Goal: Task Accomplishment & Management: Manage account settings

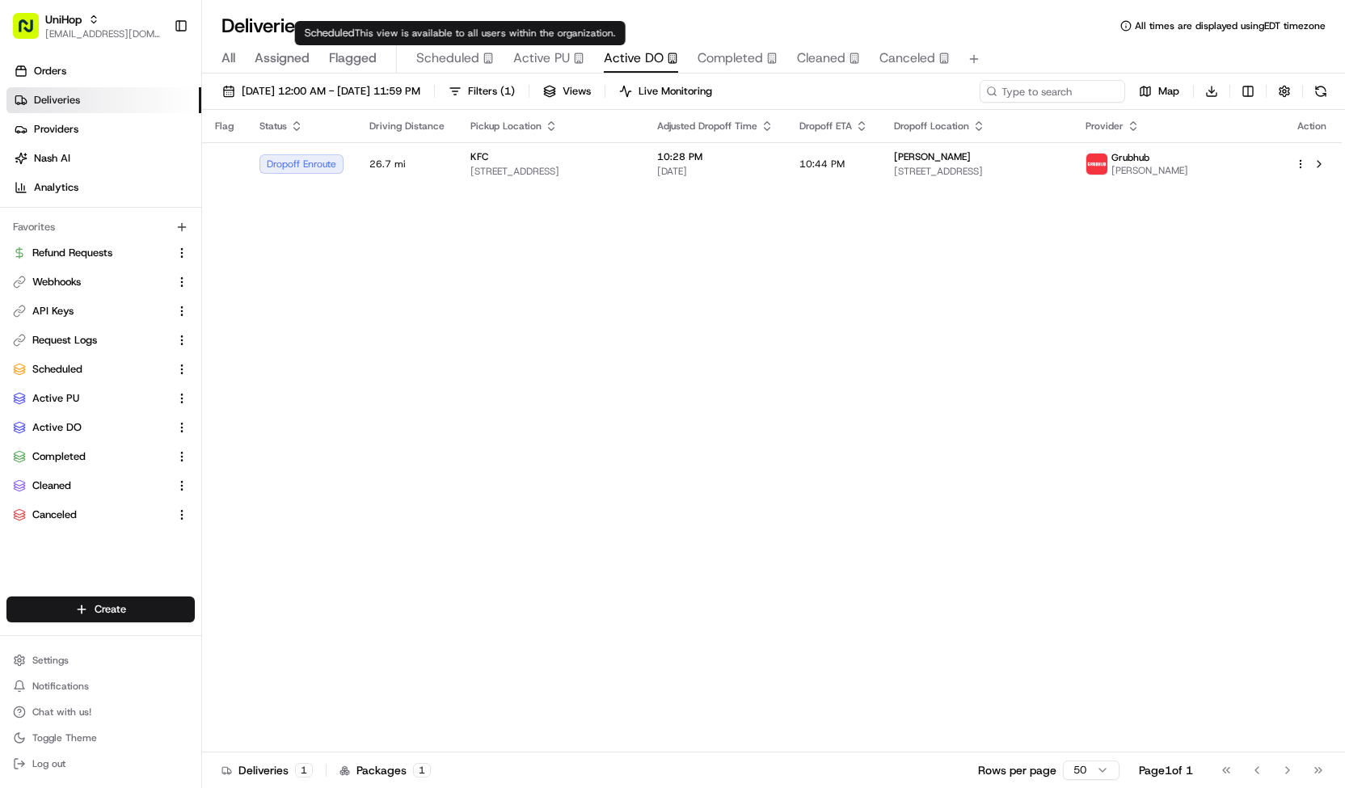
click at [478, 57] on div "Scheduled" at bounding box center [455, 57] width 78 height 19
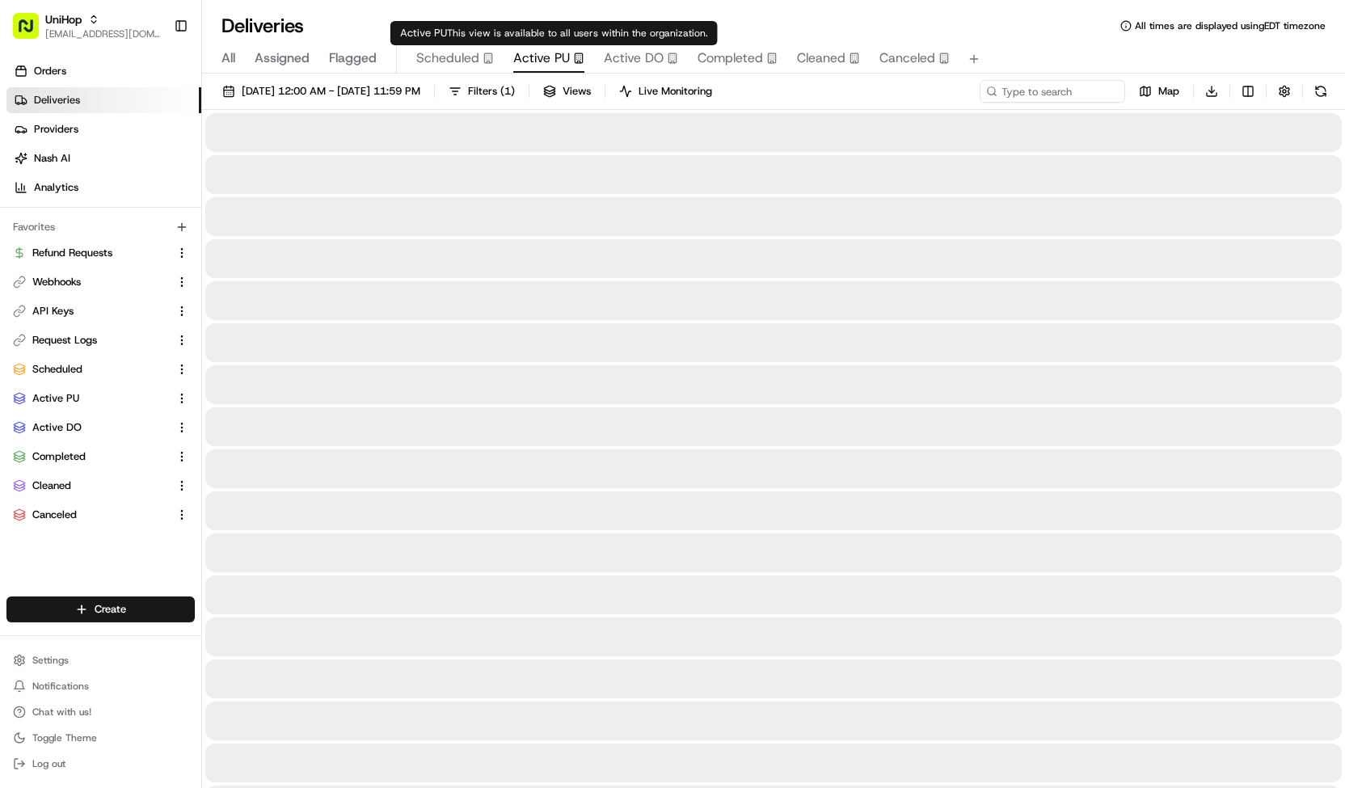
click at [533, 56] on span "Active PU" at bounding box center [541, 57] width 57 height 19
click at [617, 57] on span "Active DO" at bounding box center [634, 57] width 60 height 19
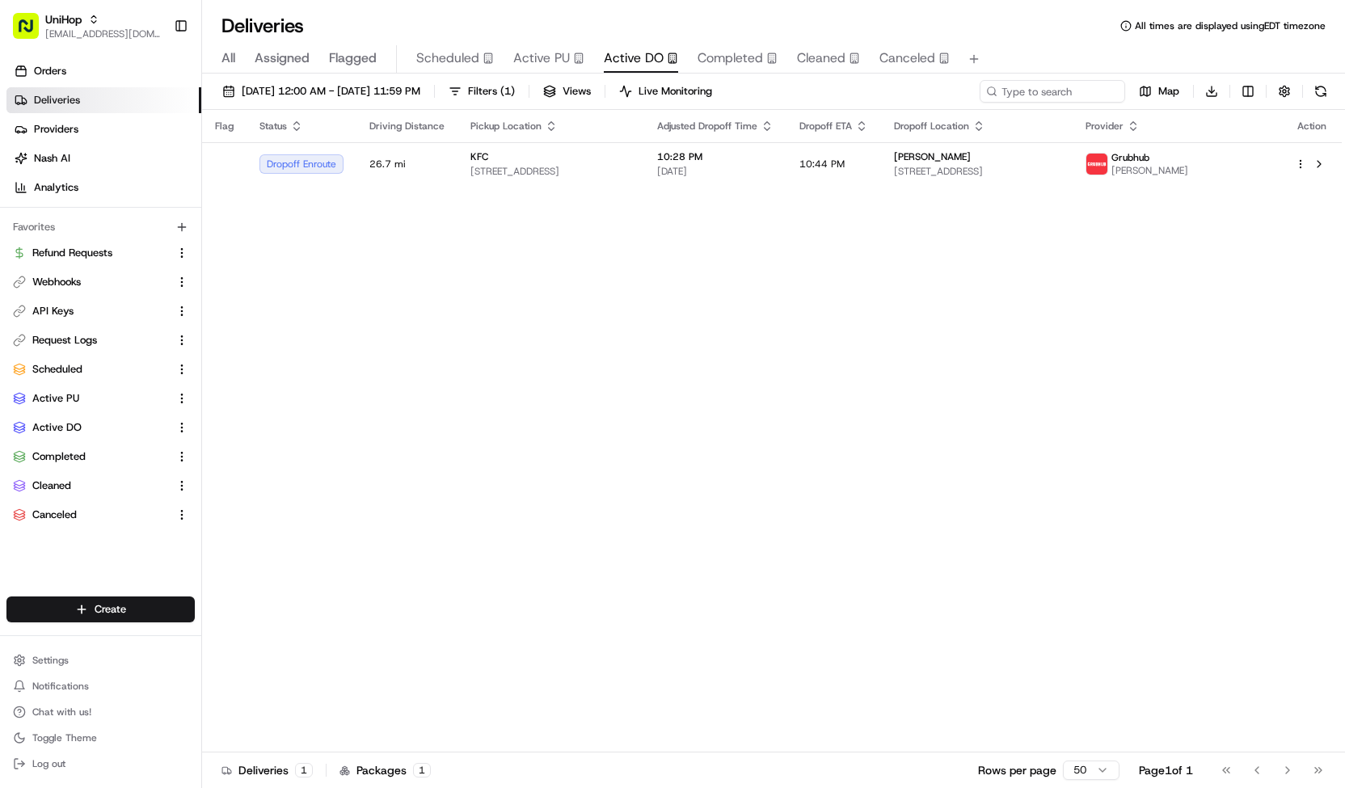
click at [644, 196] on div "Flag Status Driving Distance Pickup Location Adjusted Dropoff Time Dropoff ETA …" at bounding box center [771, 431] width 1139 height 642
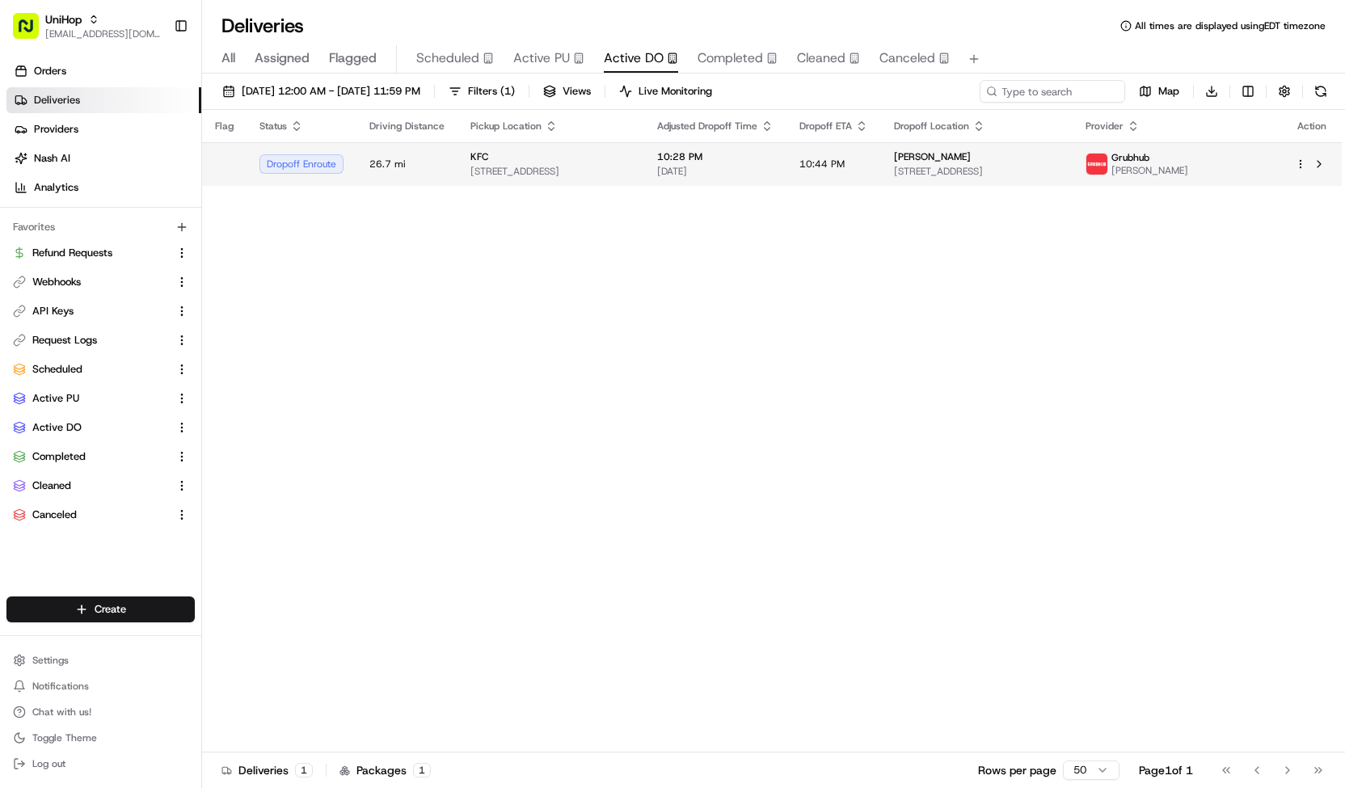
click at [631, 175] on span "250 W 136th Ave, Westminster, CO 80234, USA" at bounding box center [550, 171] width 161 height 13
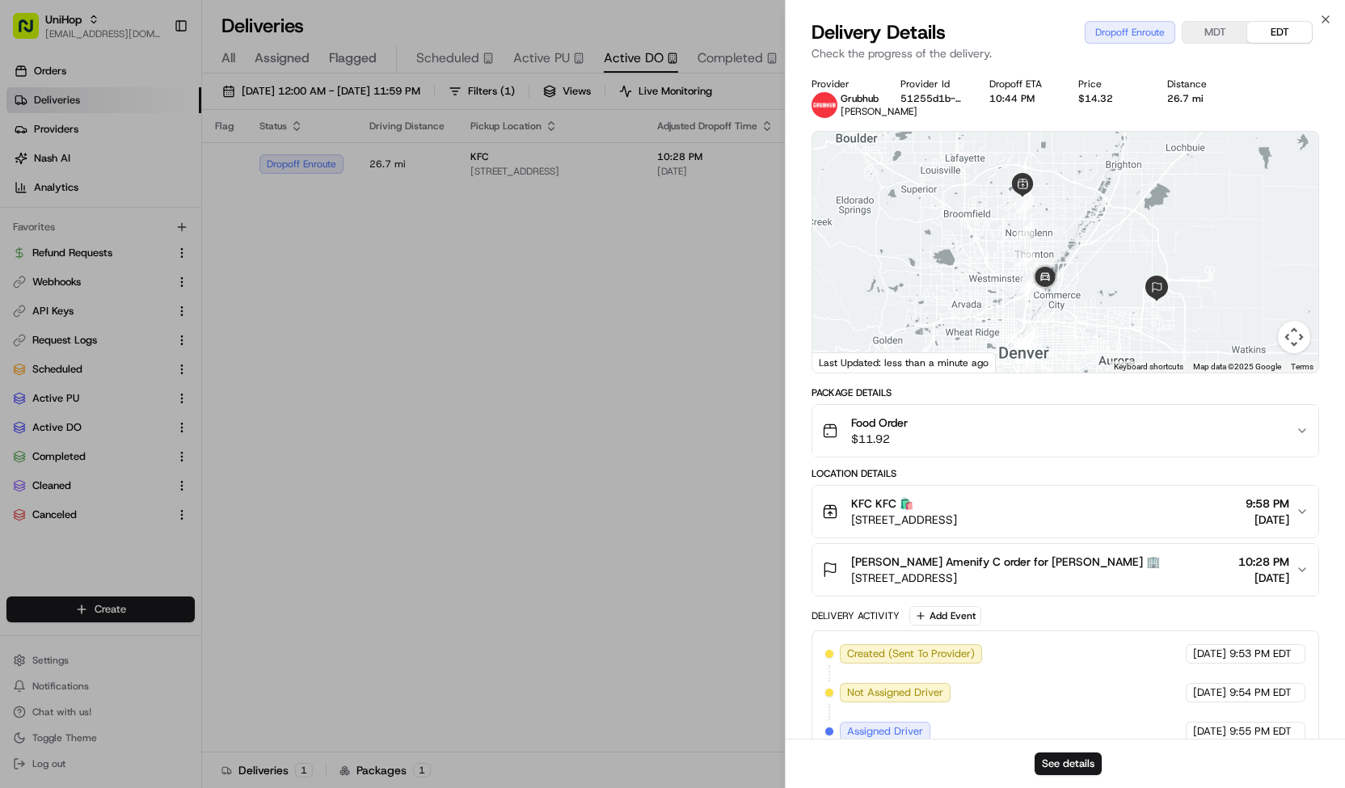
click at [1065, 438] on div "Food Order $11.92" at bounding box center [1058, 431] width 473 height 32
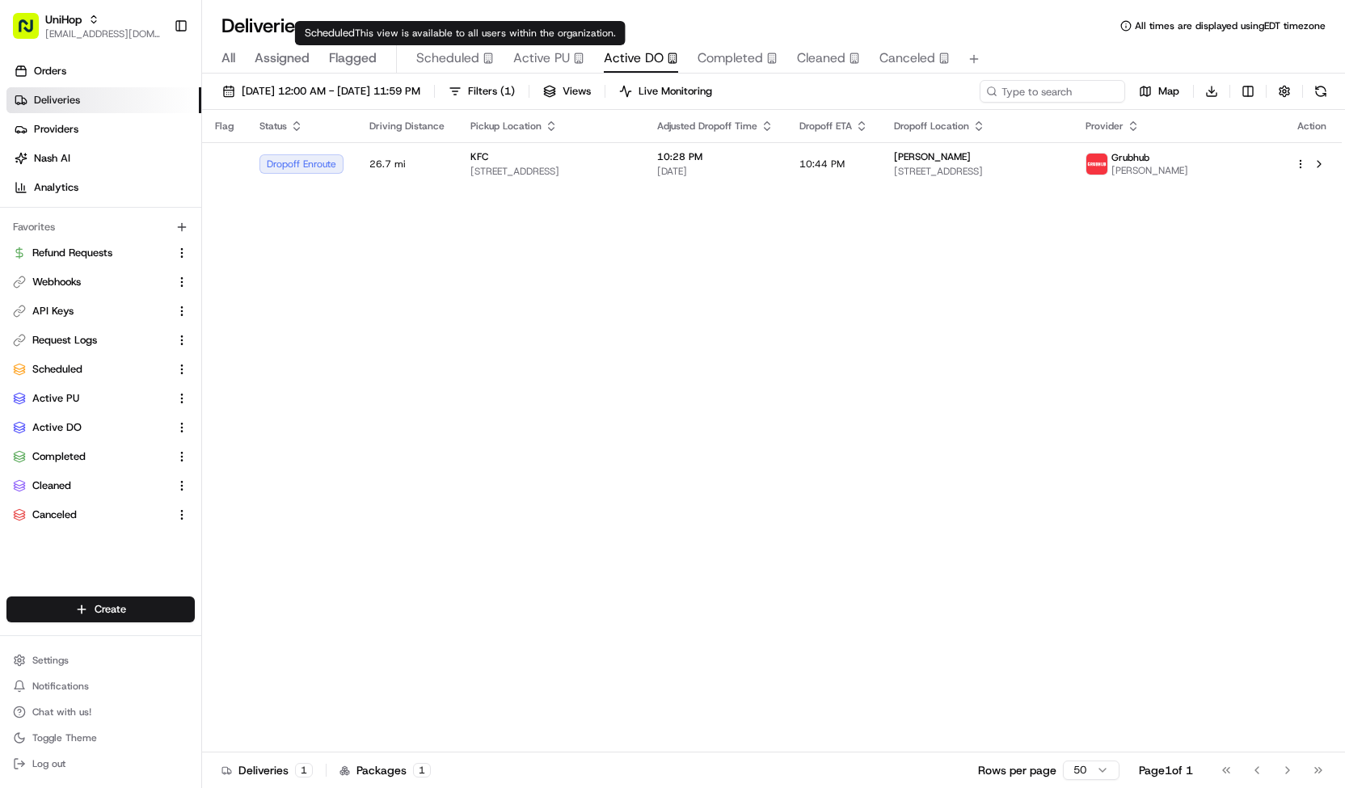
click at [430, 52] on span "Scheduled" at bounding box center [447, 57] width 63 height 19
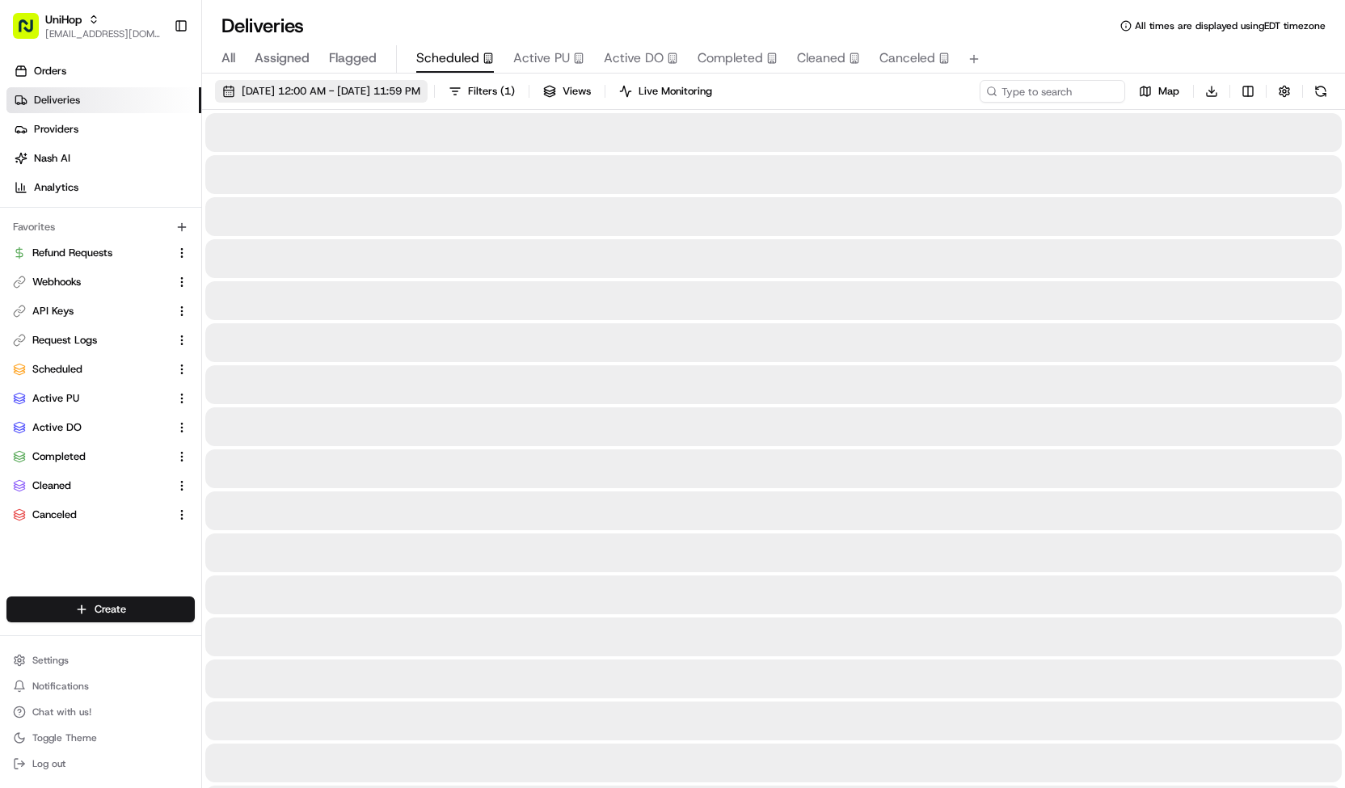
click at [384, 92] on span "Aug 16 2025 12:00 AM - Aug 16 2025 11:59 PM" at bounding box center [331, 91] width 179 height 15
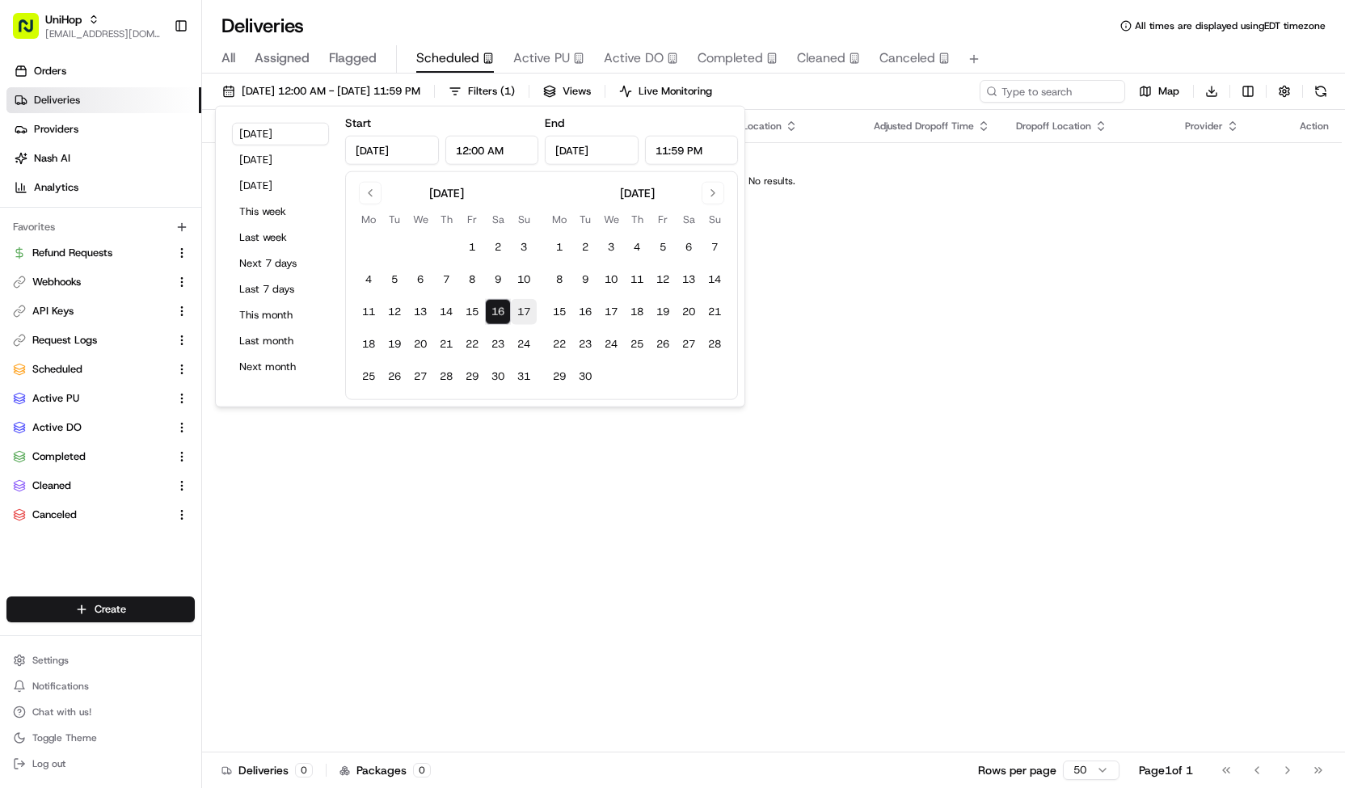
click at [524, 316] on button "17" at bounding box center [524, 312] width 26 height 26
type input "Aug 17, 2025"
click at [524, 316] on button "17" at bounding box center [524, 312] width 26 height 26
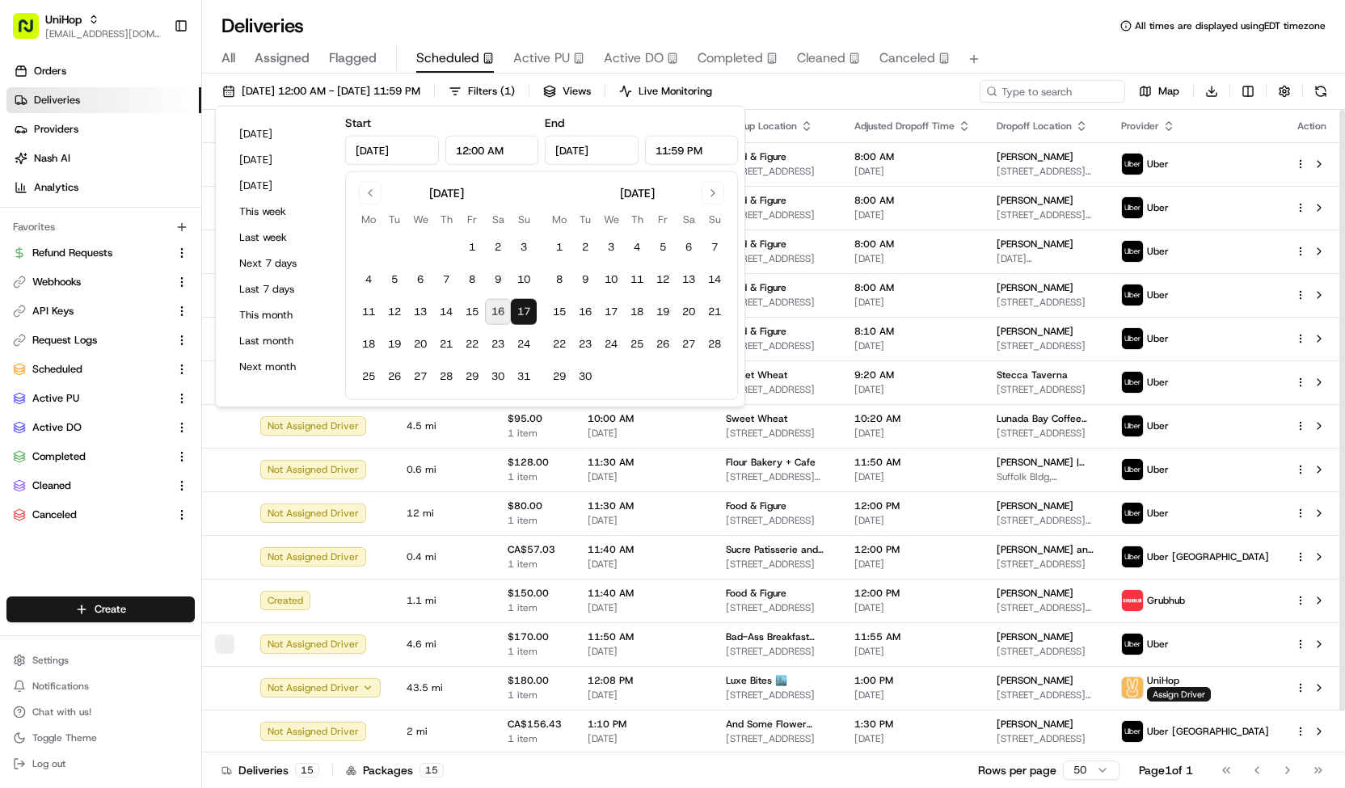
click at [800, 92] on div "Aug 17 2025 12:00 AM - Aug 17 2025 11:59 PM Filters ( 1 ) Views Live Monitoring…" at bounding box center [773, 95] width 1143 height 30
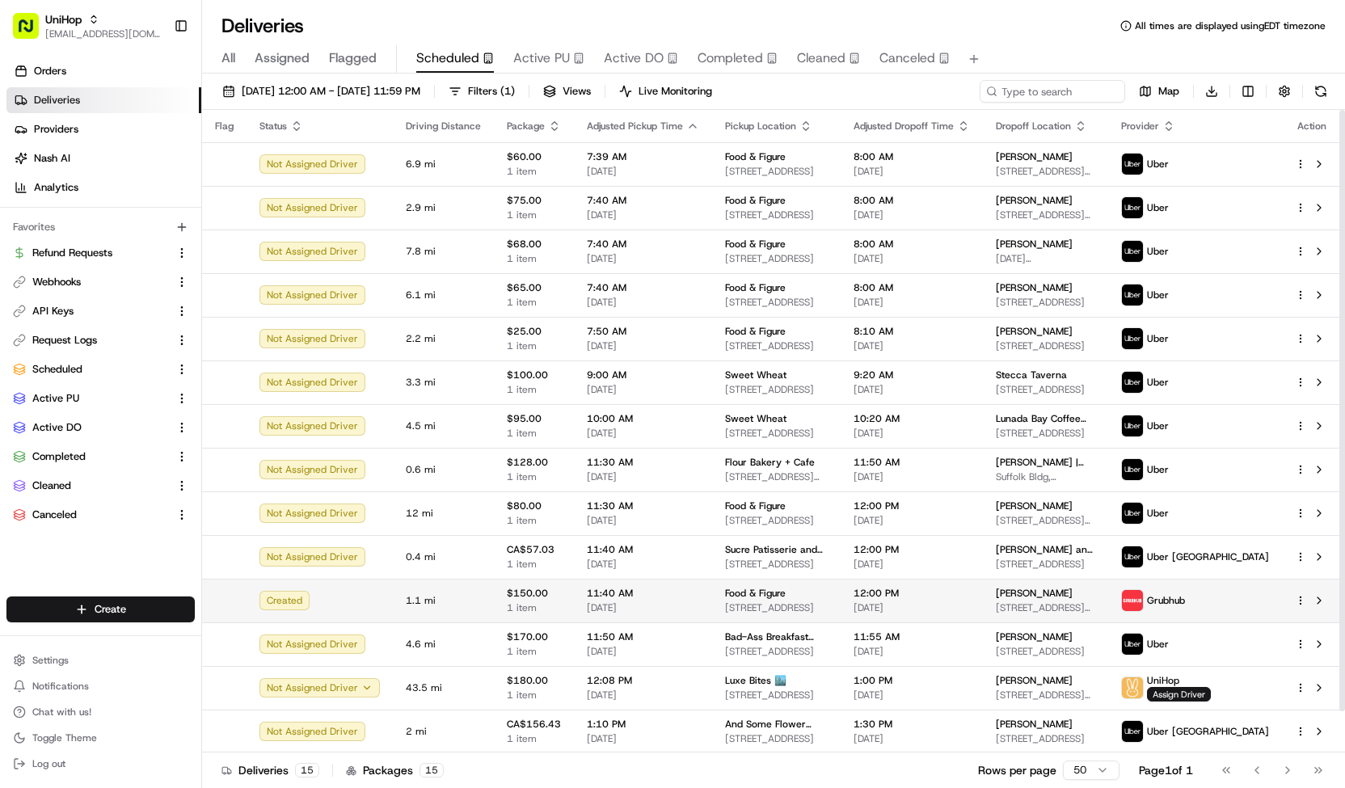
click at [810, 589] on div "Food & Figure" at bounding box center [776, 593] width 103 height 13
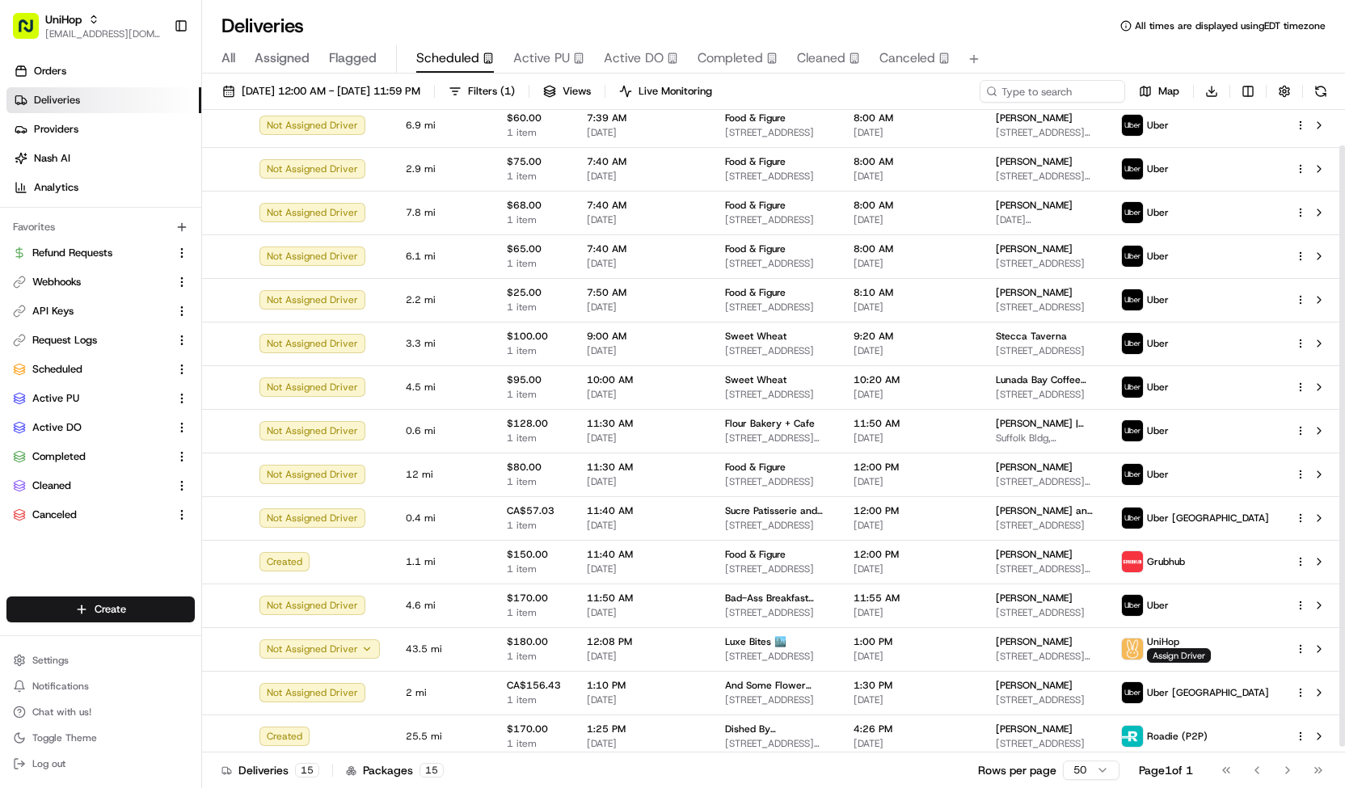
scroll to position [37, 0]
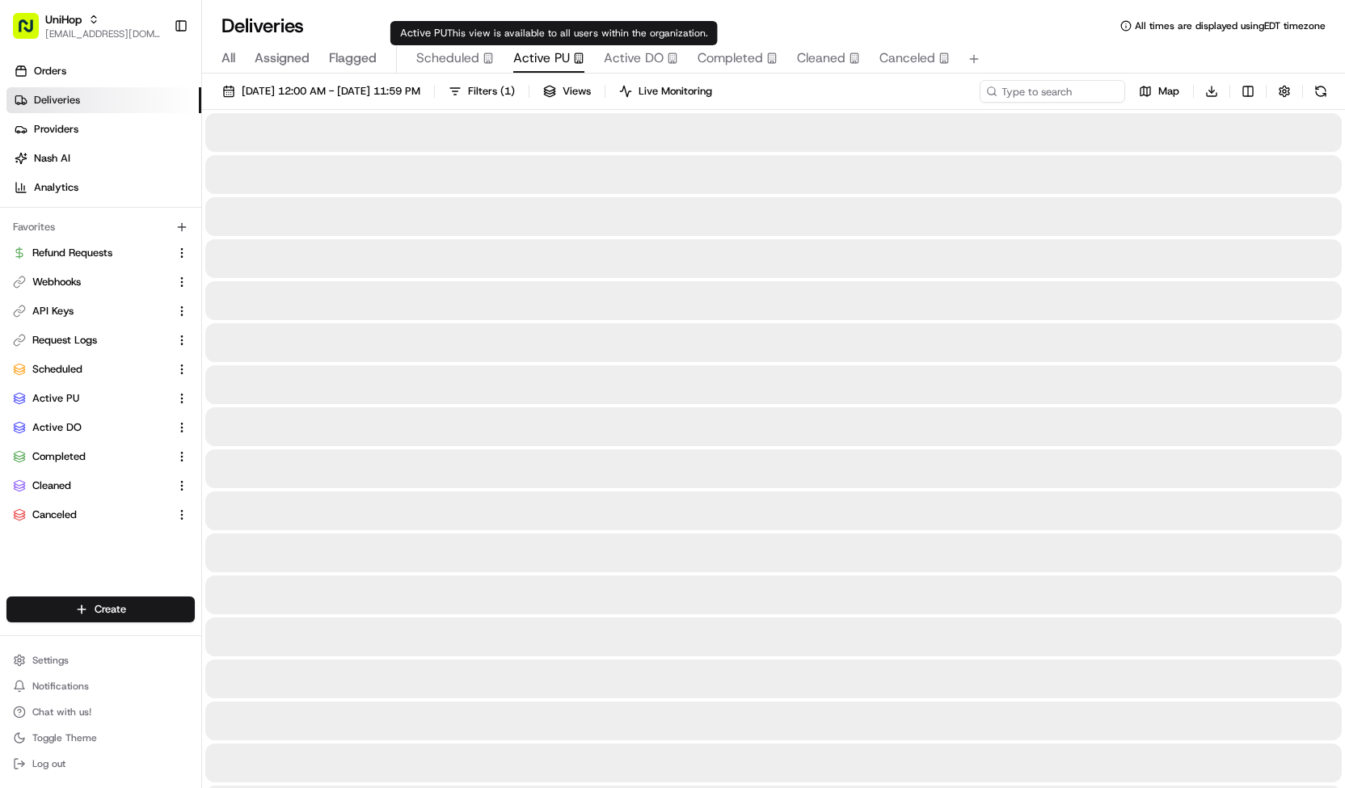
click at [534, 53] on span "Active PU" at bounding box center [541, 57] width 57 height 19
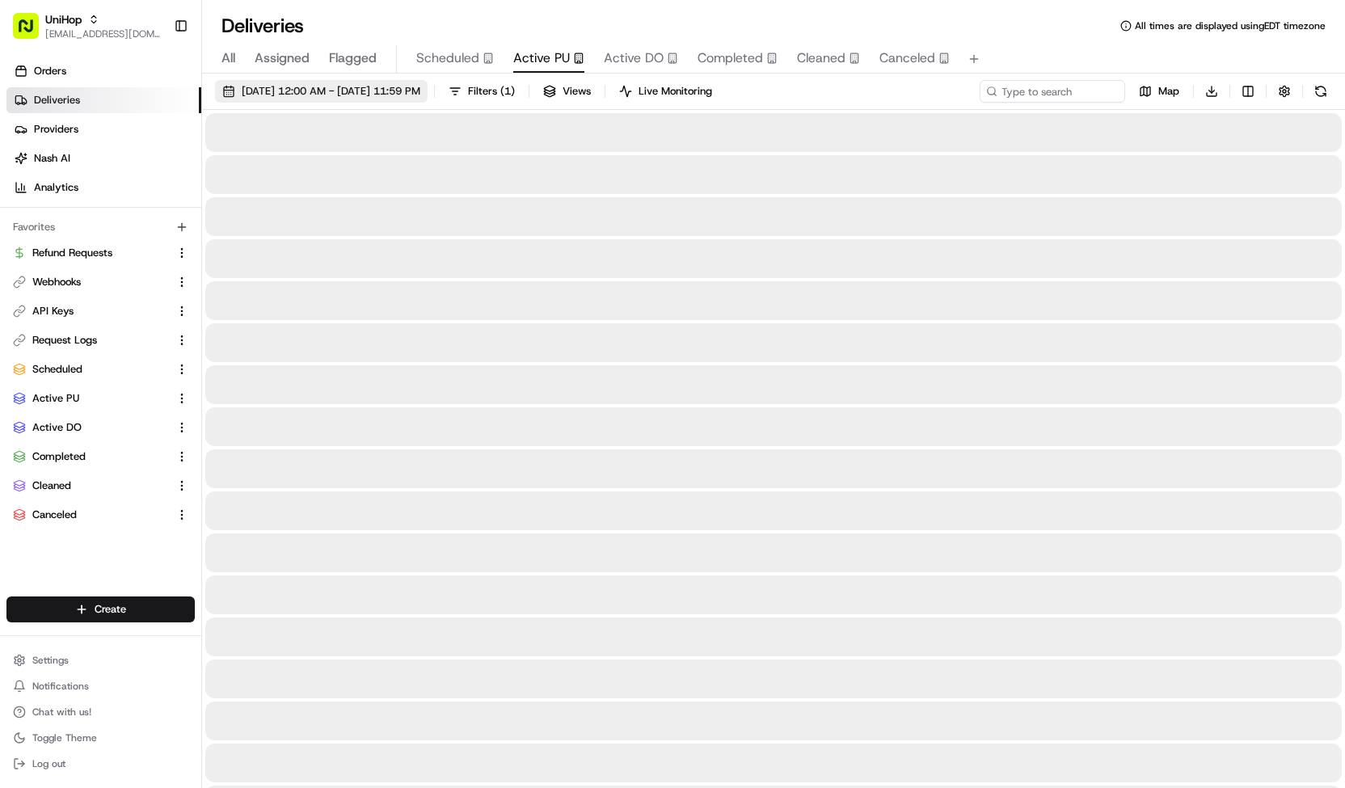
click at [420, 90] on span "Aug 16 2025 12:00 AM - Aug 16 2025 11:59 PM" at bounding box center [331, 91] width 179 height 15
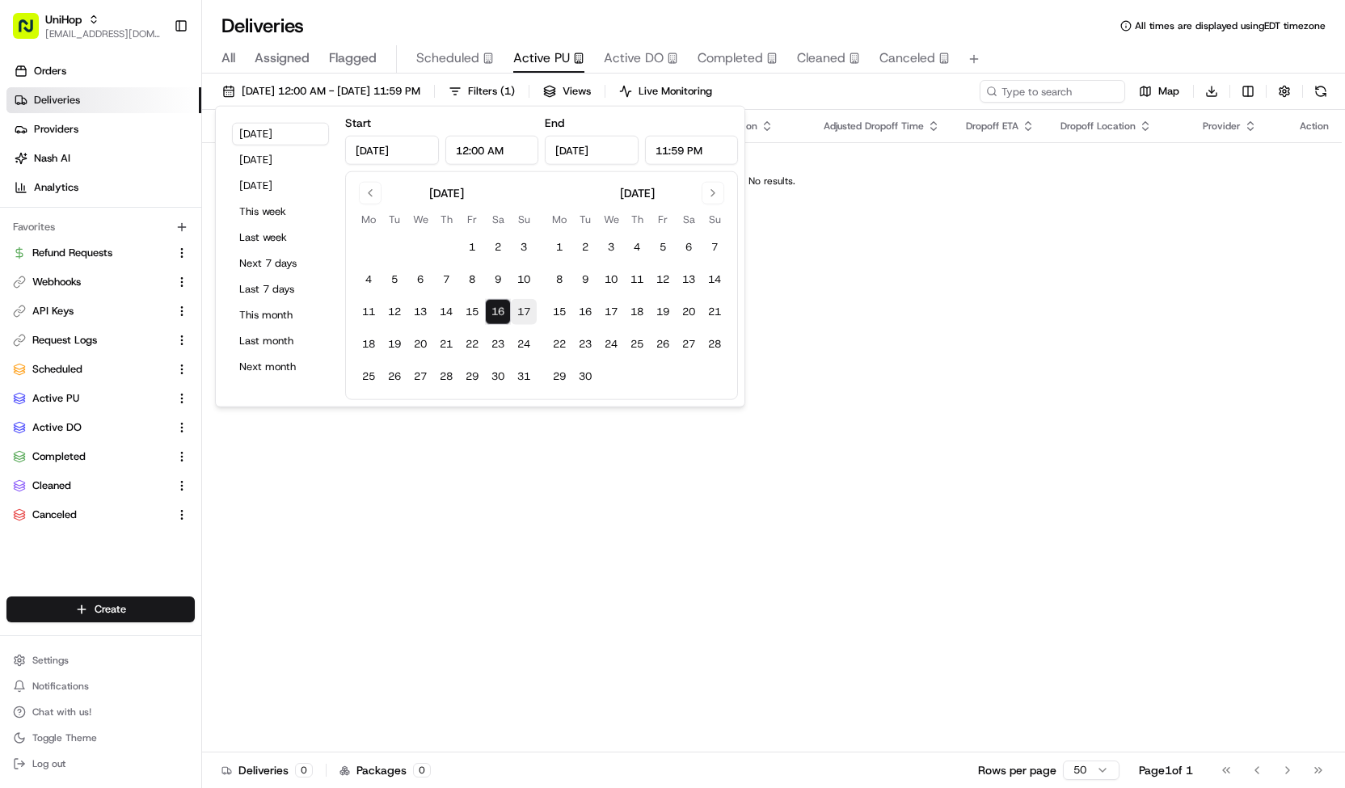
click at [532, 313] on button "17" at bounding box center [524, 312] width 26 height 26
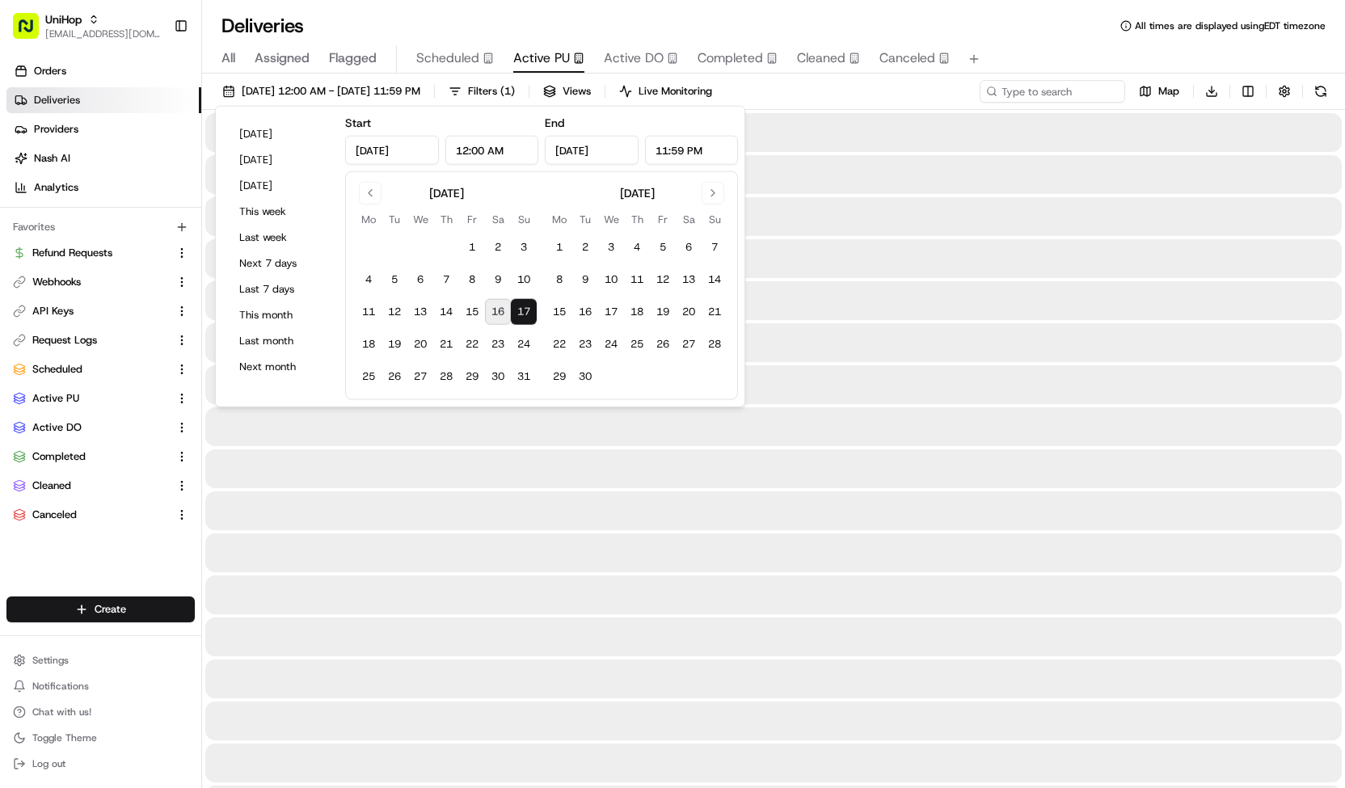
type input "Aug 17, 2025"
click at [532, 313] on button "17" at bounding box center [524, 312] width 26 height 26
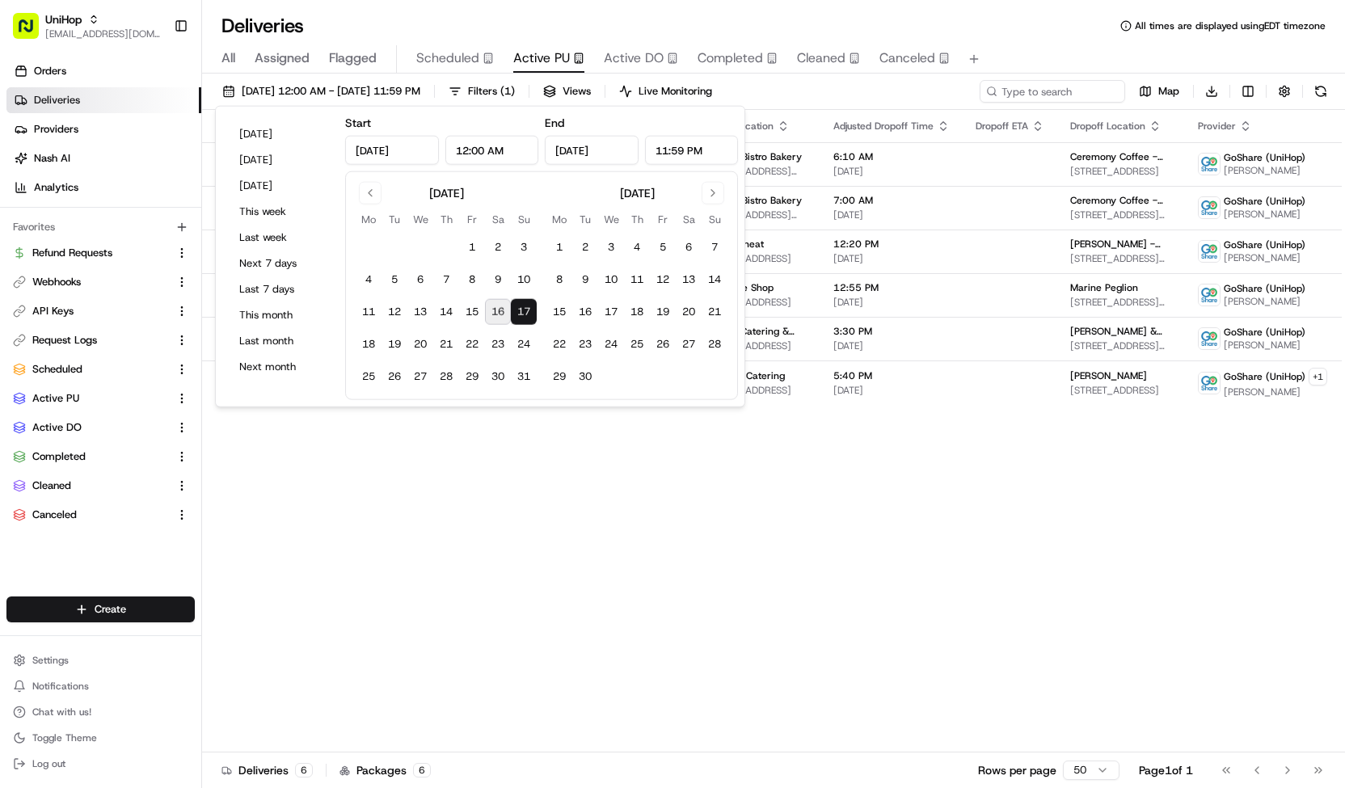
click at [890, 83] on div "Aug 17 2025 12:00 AM - Aug 17 2025 11:59 PM Filters ( 1 ) Views Live Monitoring…" at bounding box center [773, 95] width 1143 height 30
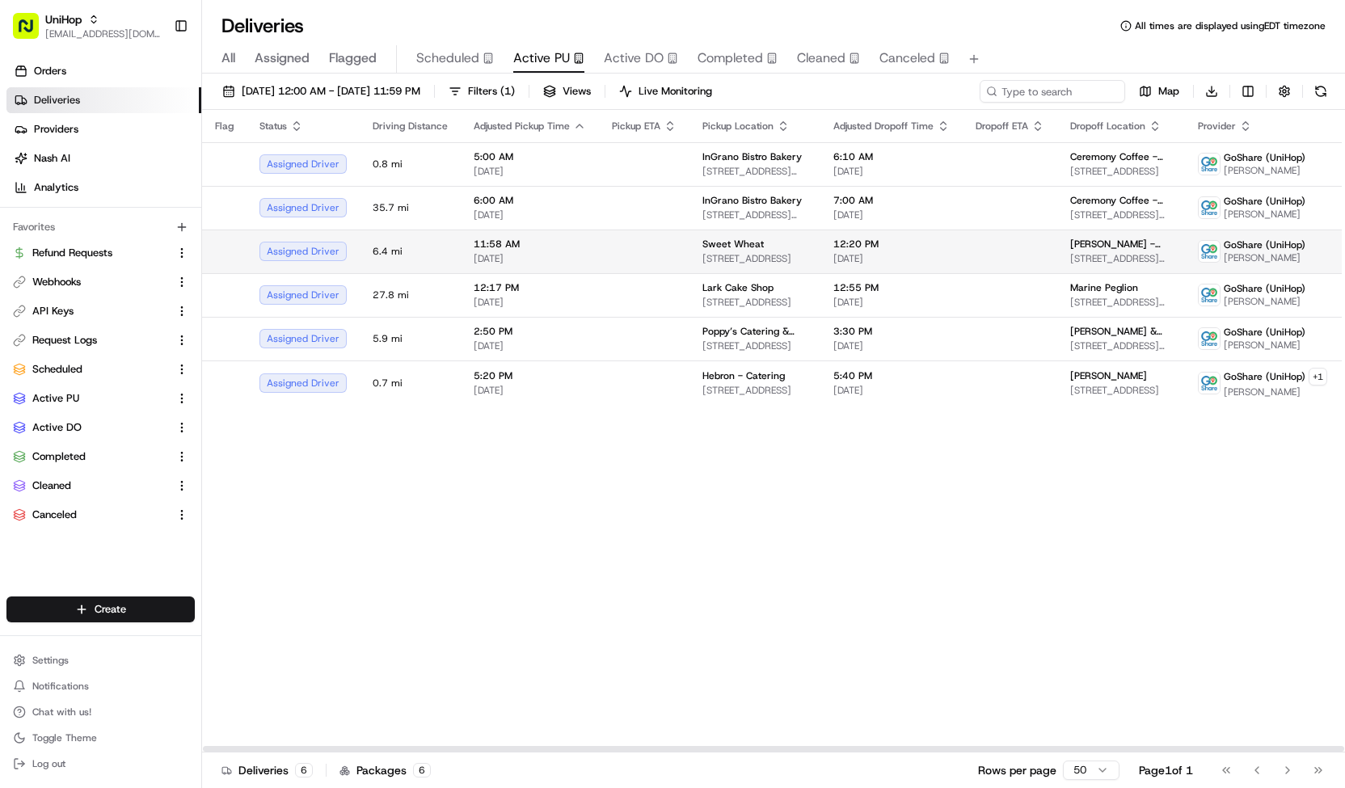
click at [666, 261] on td at bounding box center [644, 251] width 90 height 44
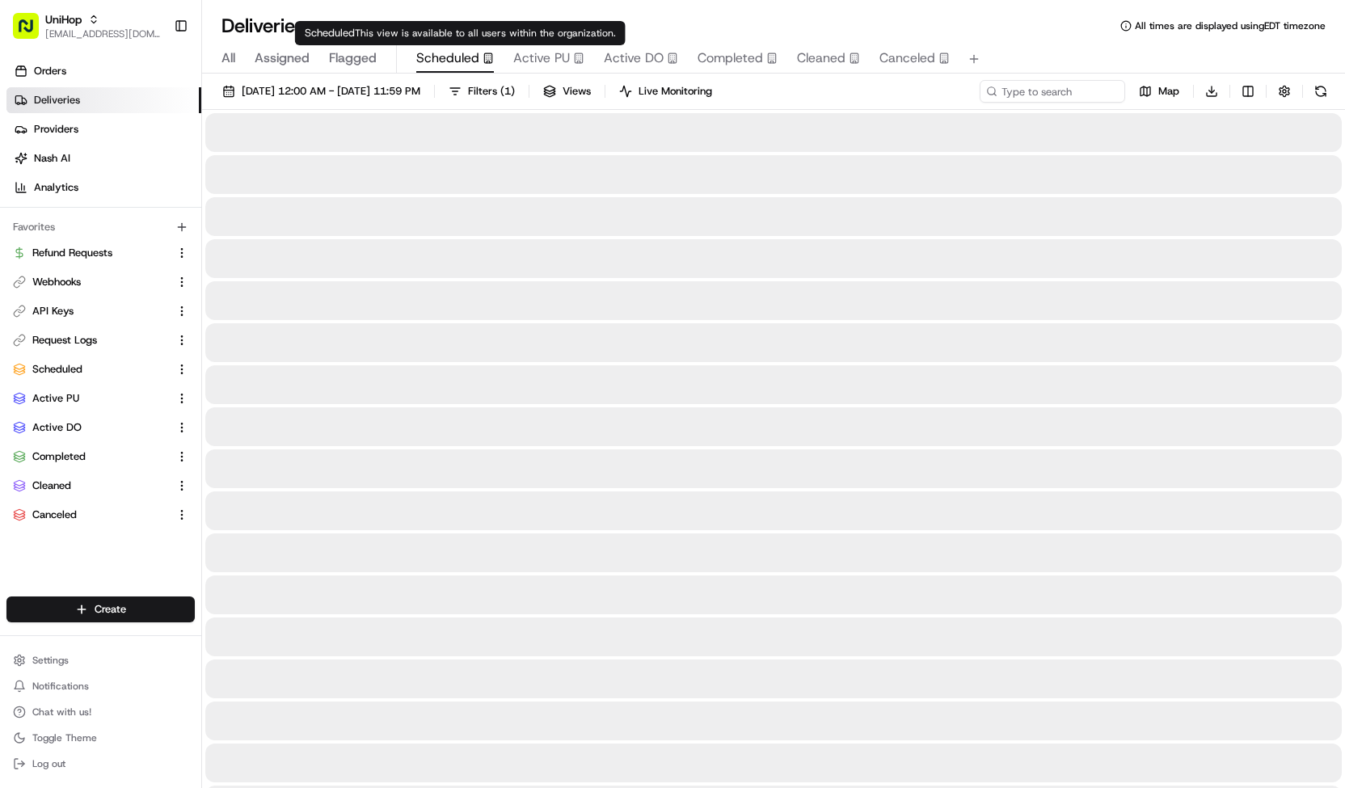
click at [438, 53] on span "Scheduled" at bounding box center [447, 57] width 63 height 19
click at [625, 41] on div "Active PU This view is available to all users within the organization. Active P…" at bounding box center [553, 33] width 327 height 24
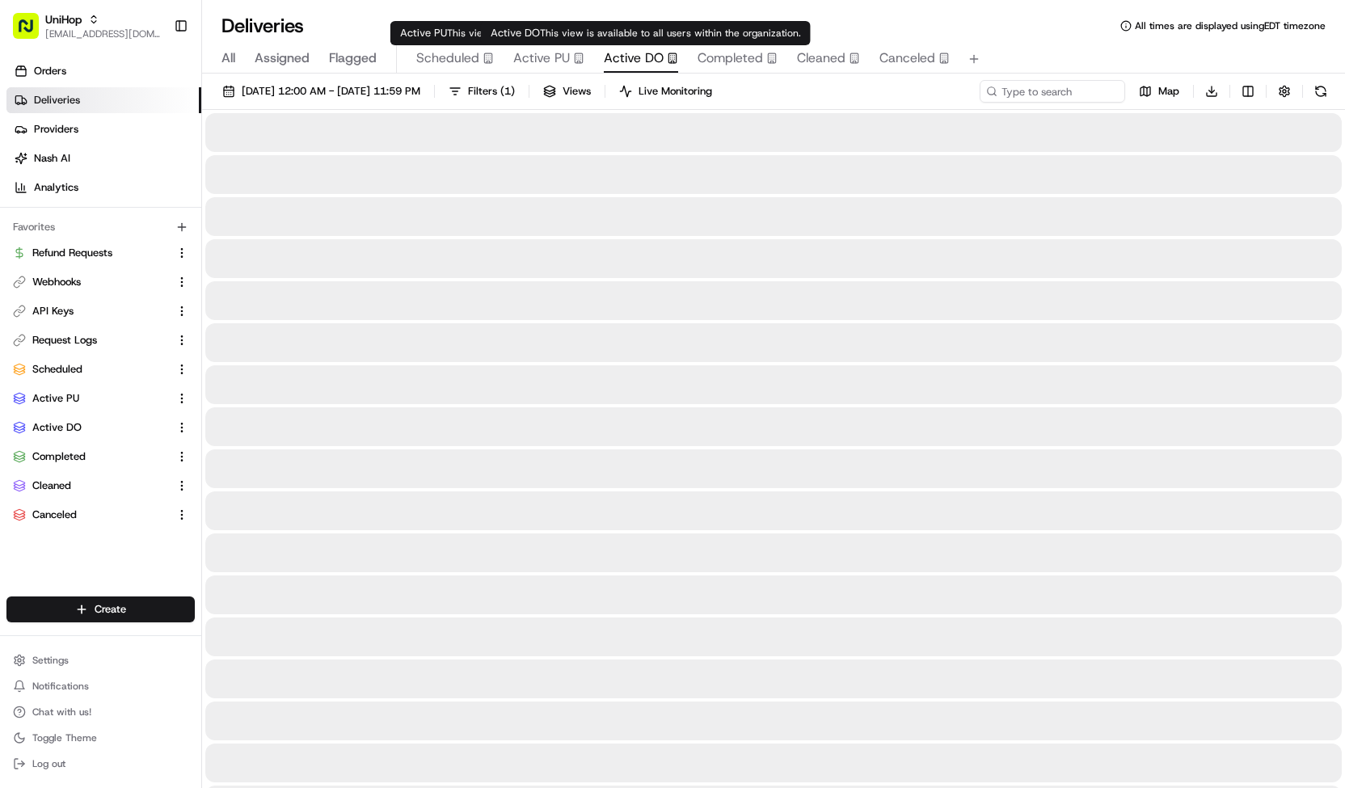
click at [625, 67] on span "Active DO" at bounding box center [634, 57] width 60 height 19
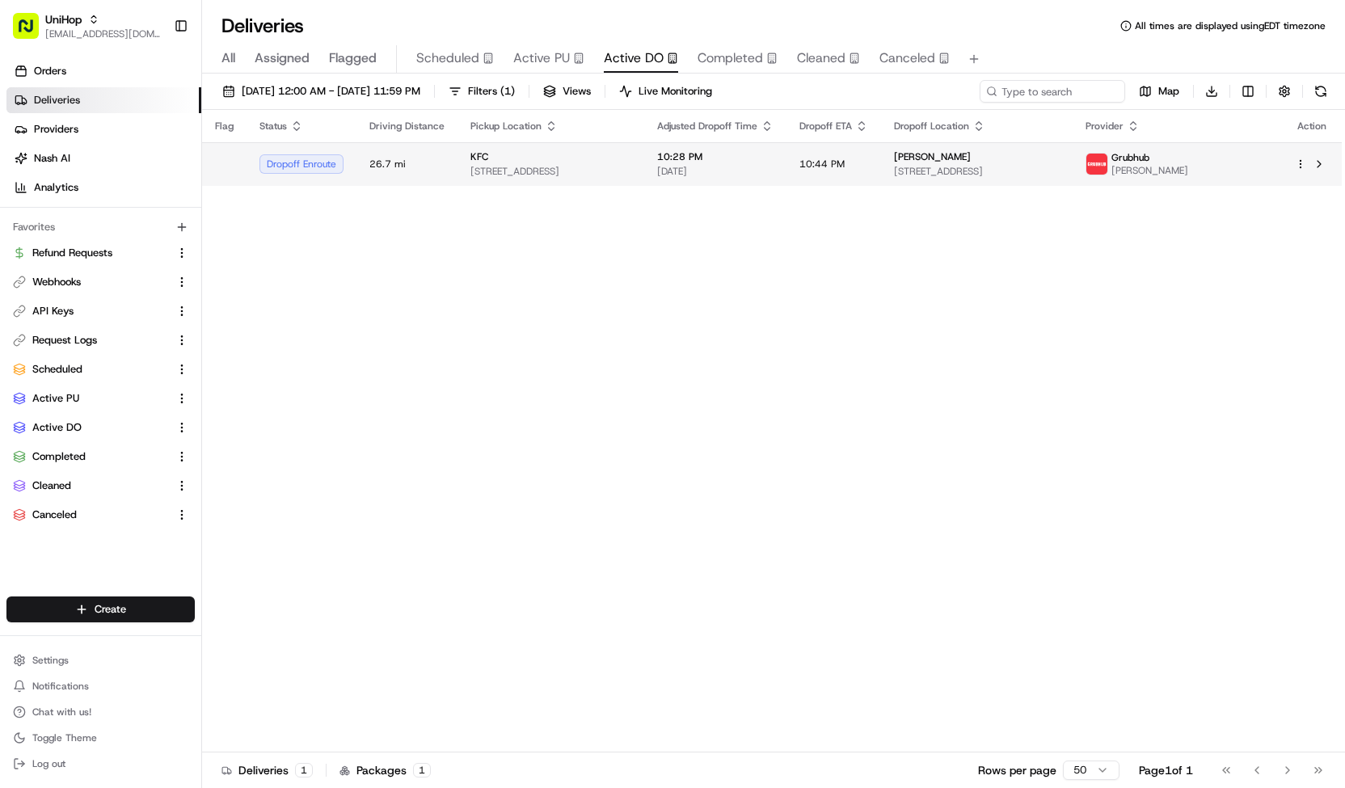
click at [631, 161] on div "KFC" at bounding box center [550, 156] width 161 height 13
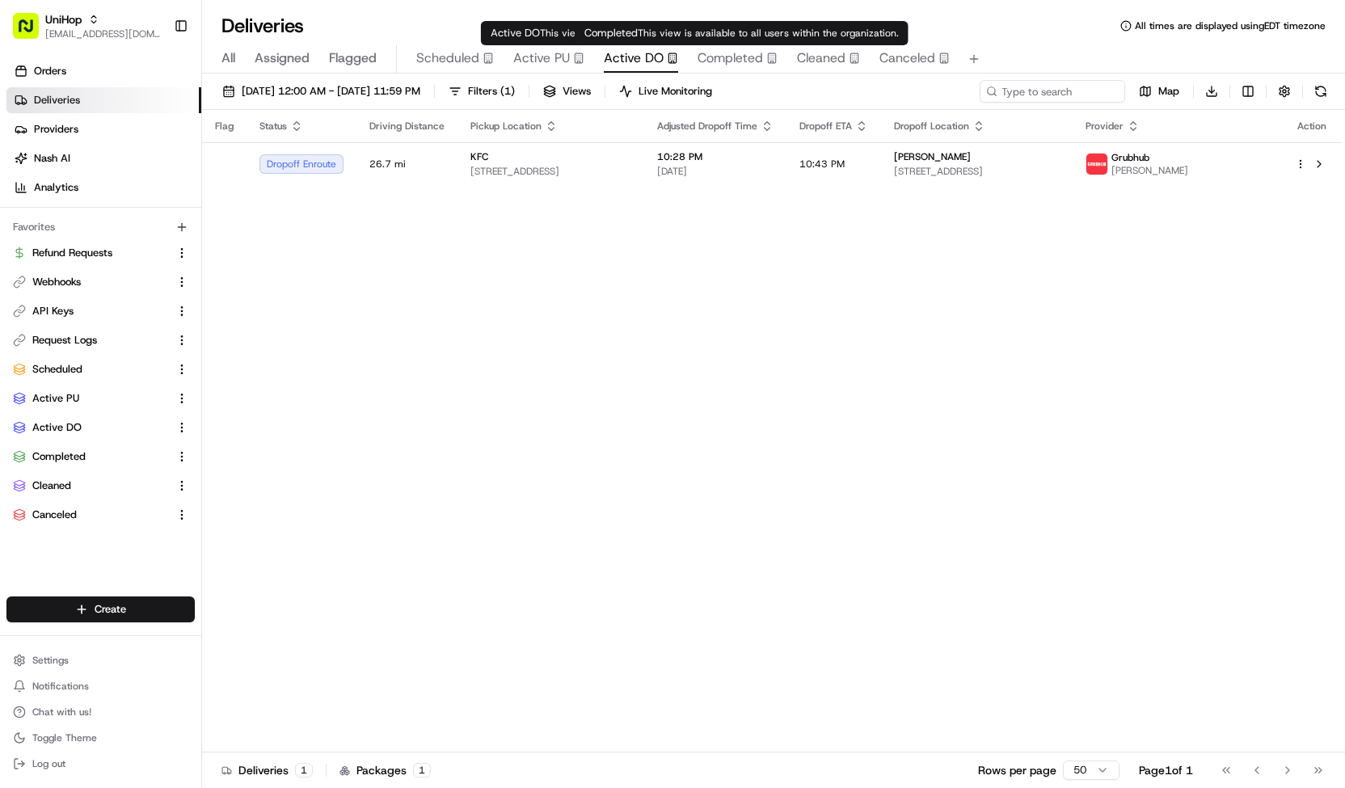
click at [705, 64] on span "Completed" at bounding box center [729, 57] width 65 height 19
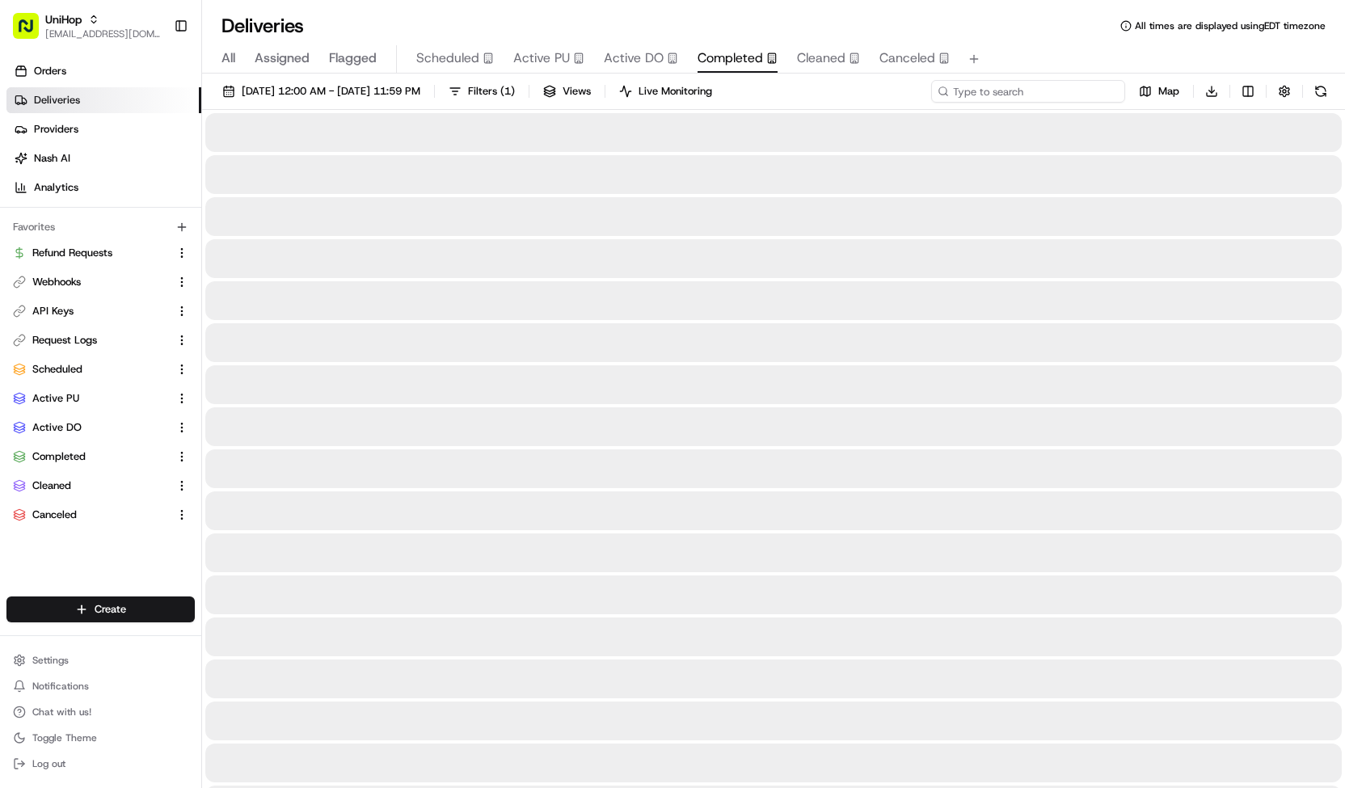
click at [1010, 87] on input at bounding box center [1028, 91] width 194 height 23
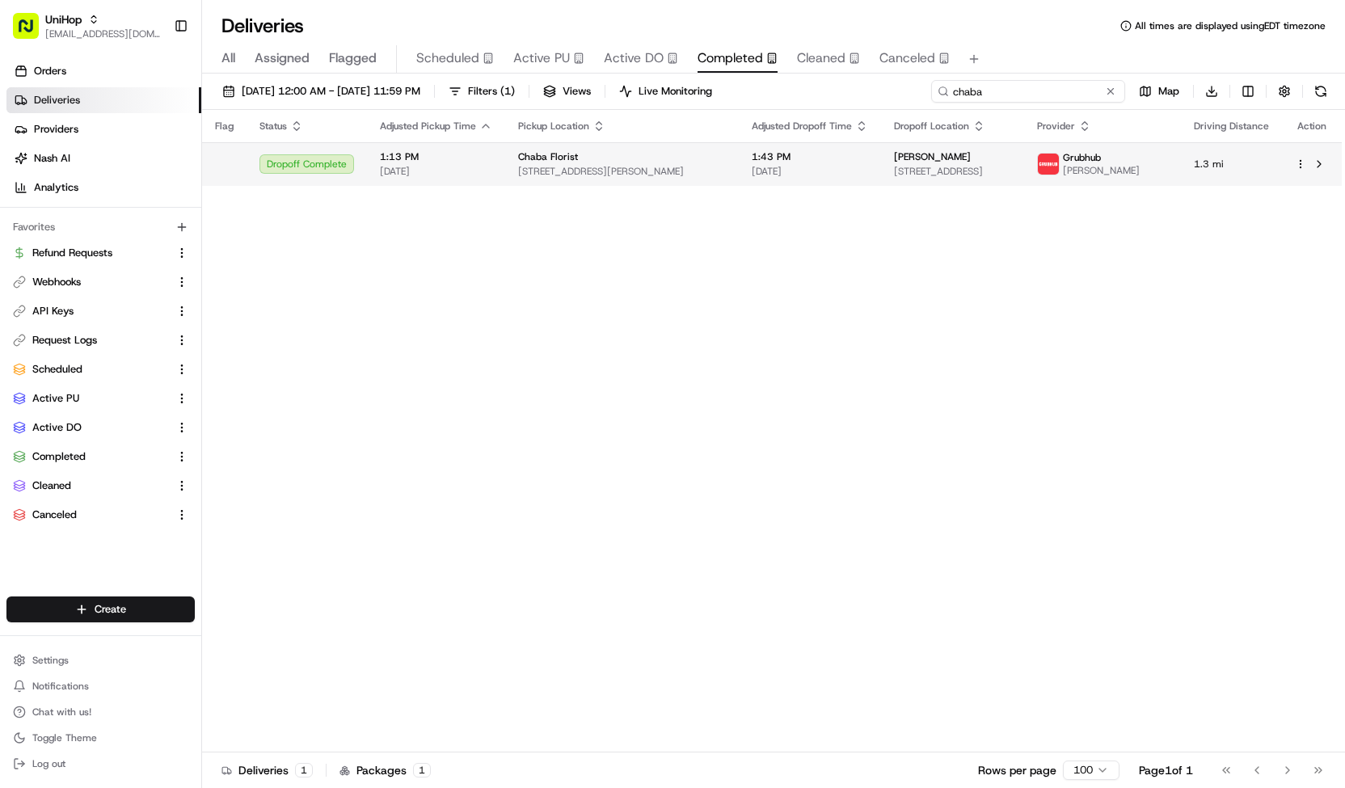
type input "chaba"
click at [830, 162] on span "1:43 PM" at bounding box center [809, 156] width 116 height 13
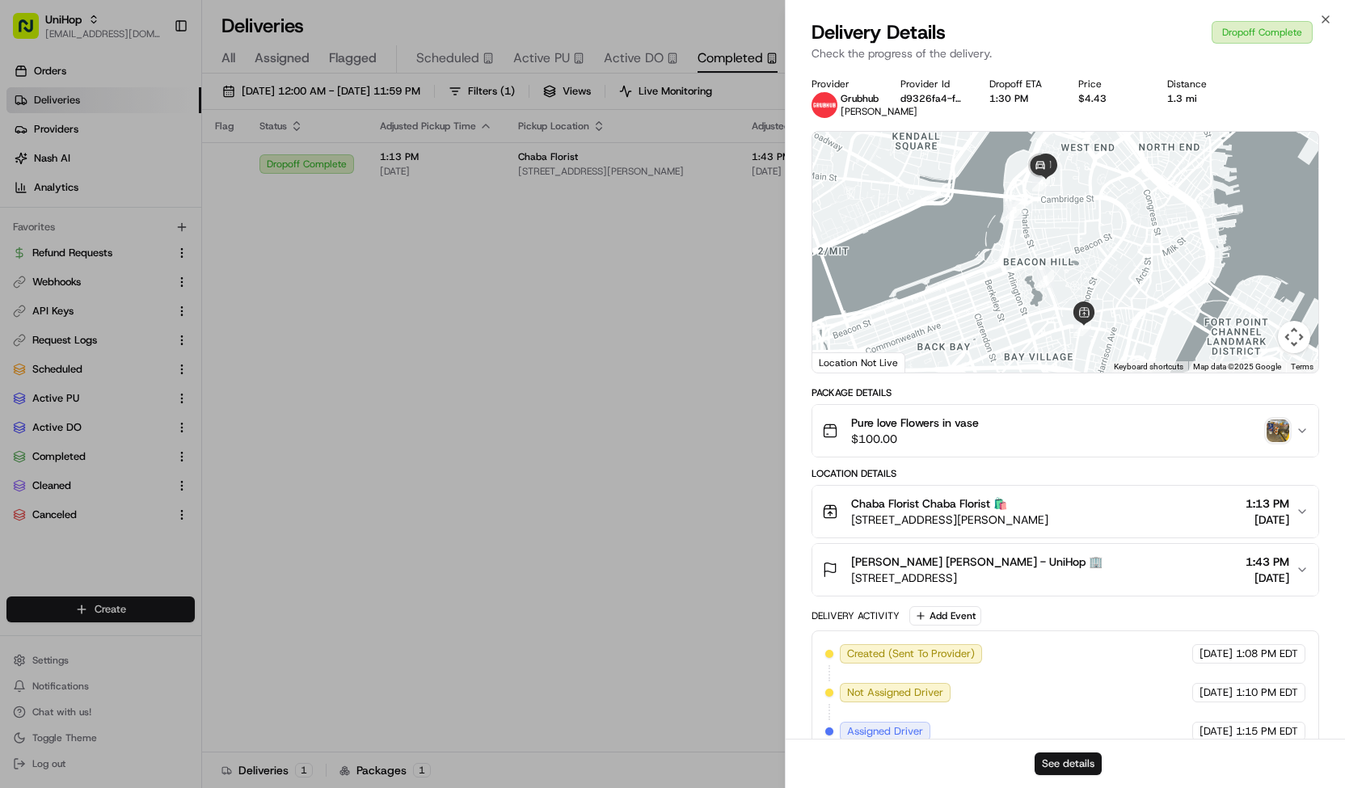
click at [1048, 757] on button "See details" at bounding box center [1067, 763] width 67 height 23
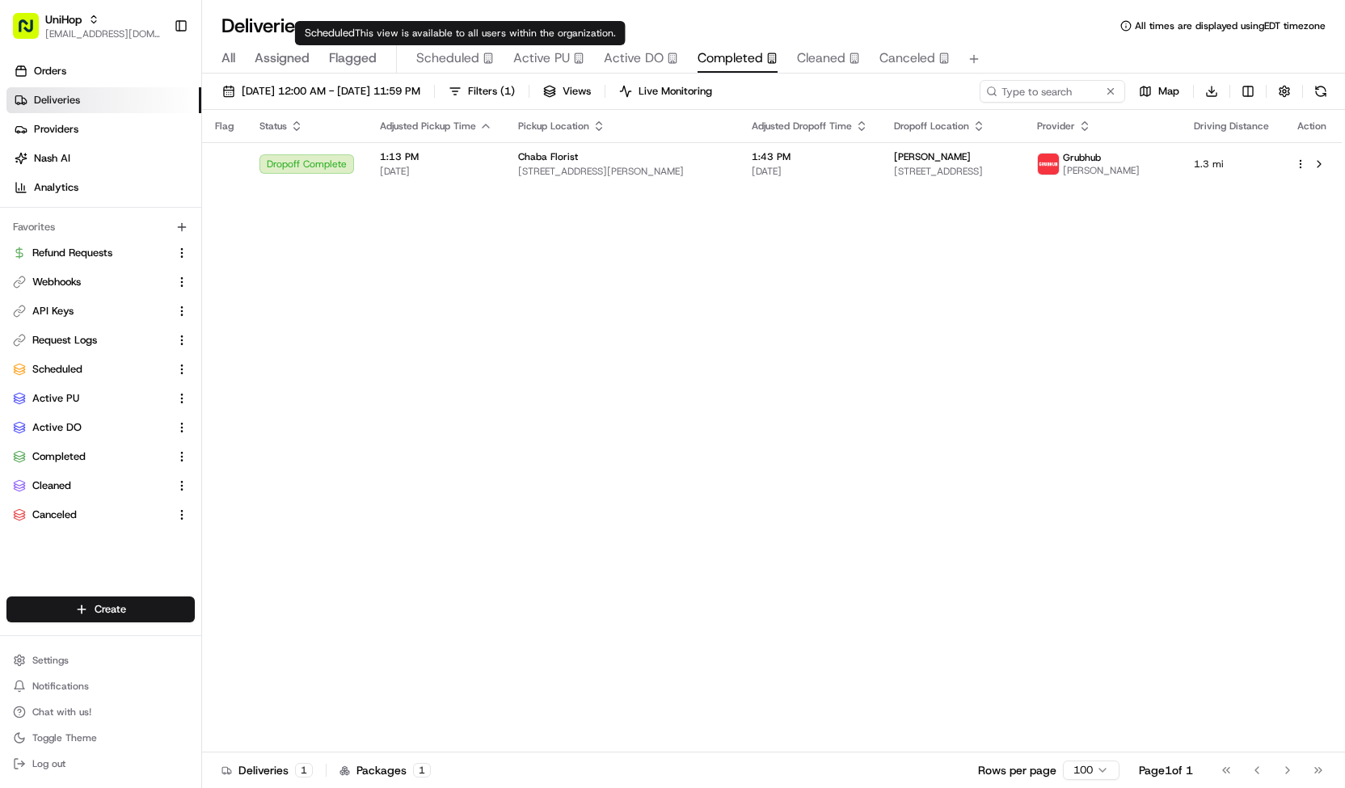
click at [422, 63] on span "Scheduled" at bounding box center [447, 57] width 63 height 19
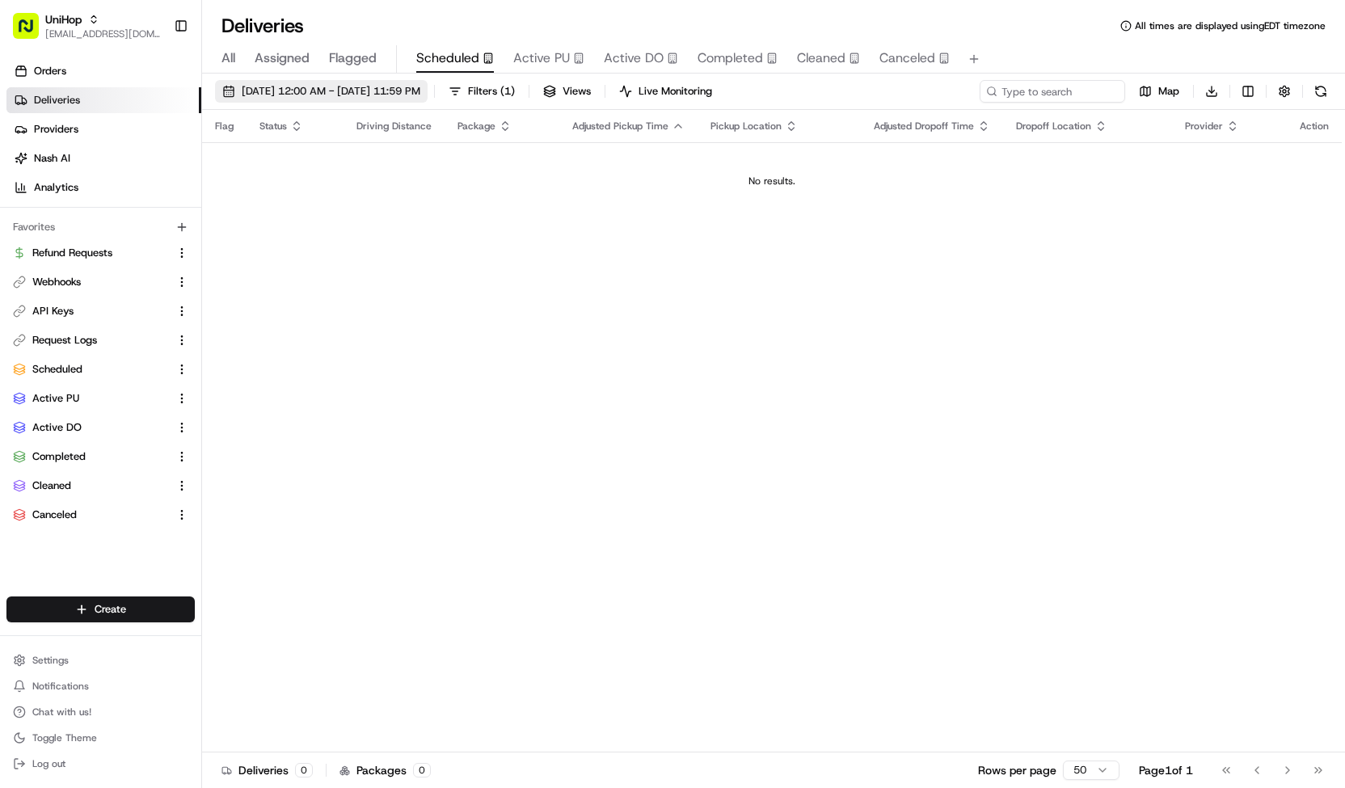
click at [420, 95] on span "Aug 16 2025 12:00 AM - Aug 16 2025 11:59 PM" at bounding box center [331, 91] width 179 height 15
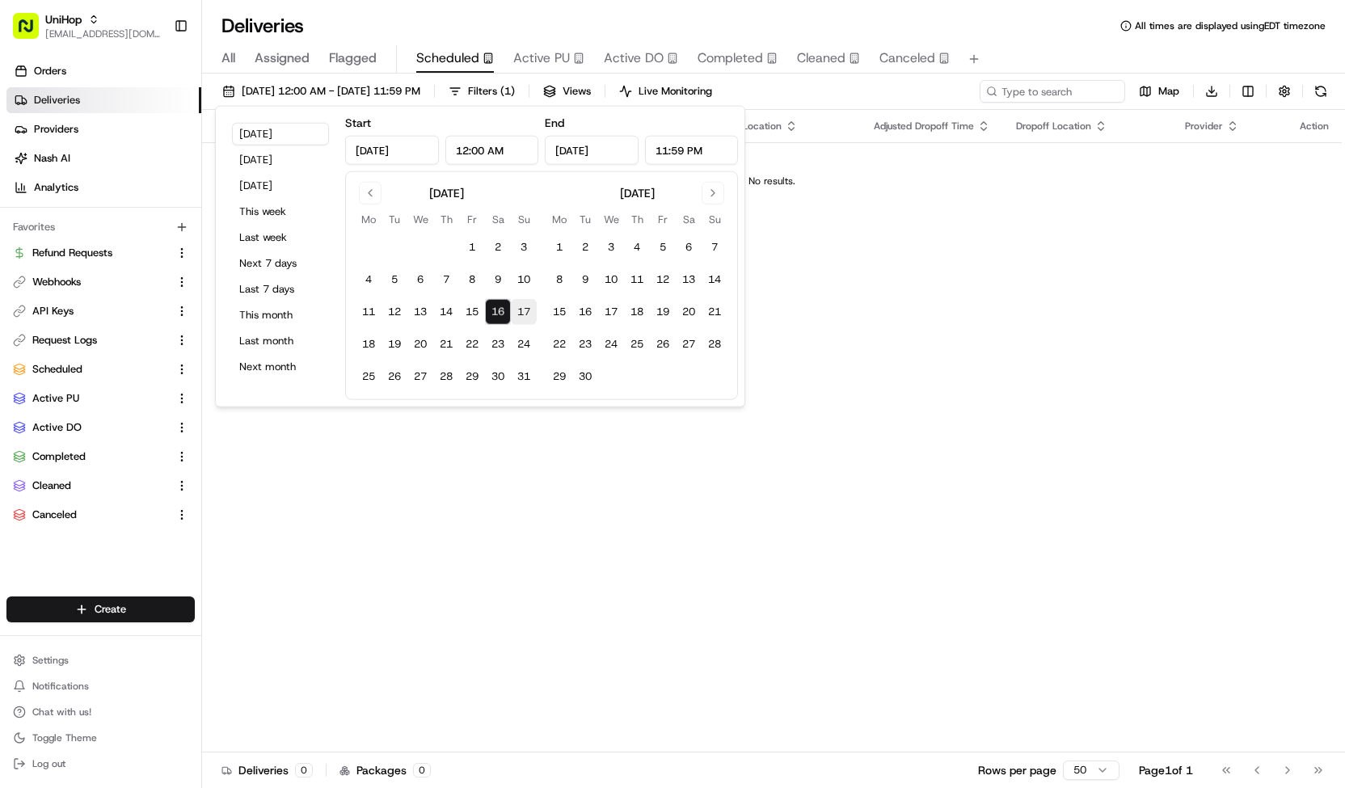
click at [524, 307] on button "17" at bounding box center [524, 312] width 26 height 26
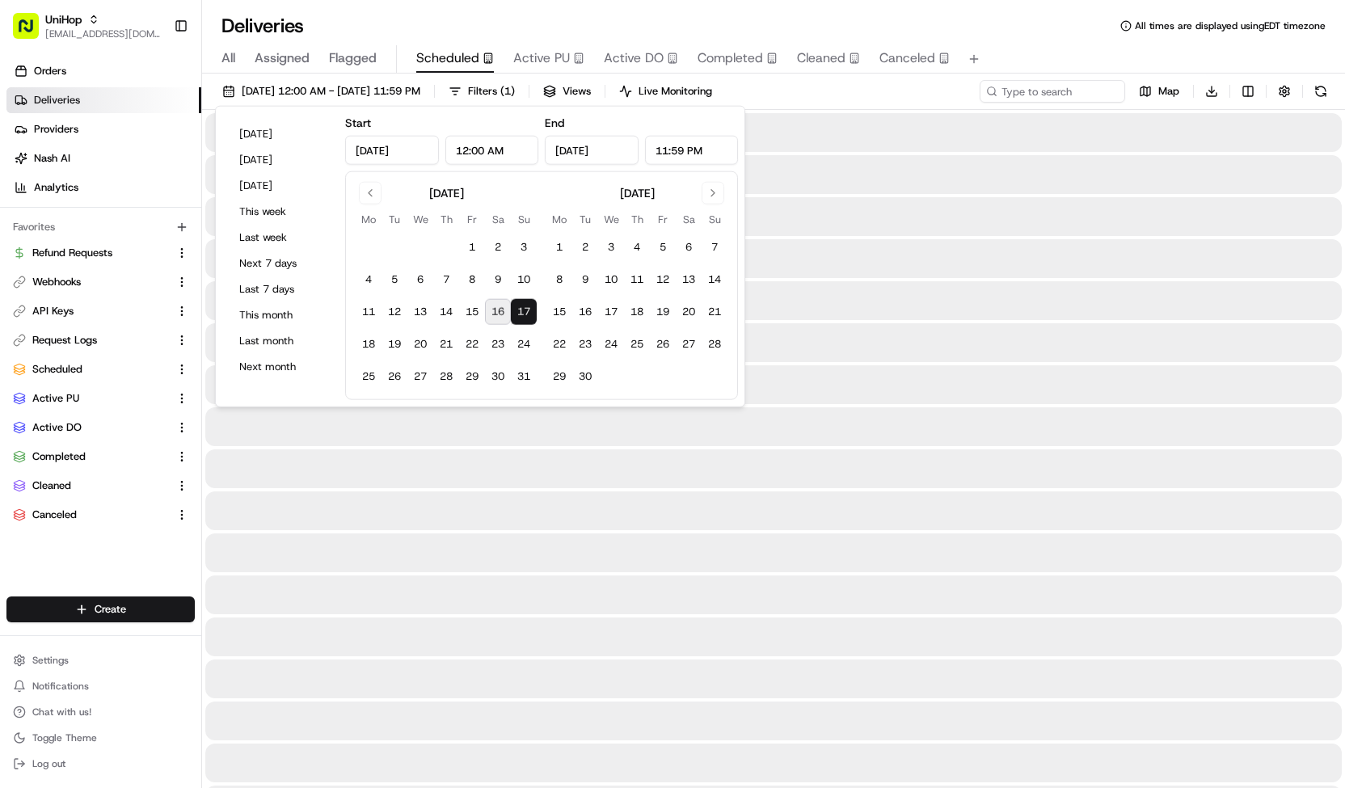
type input "Aug 17, 2025"
click at [524, 307] on button "17" at bounding box center [524, 312] width 26 height 26
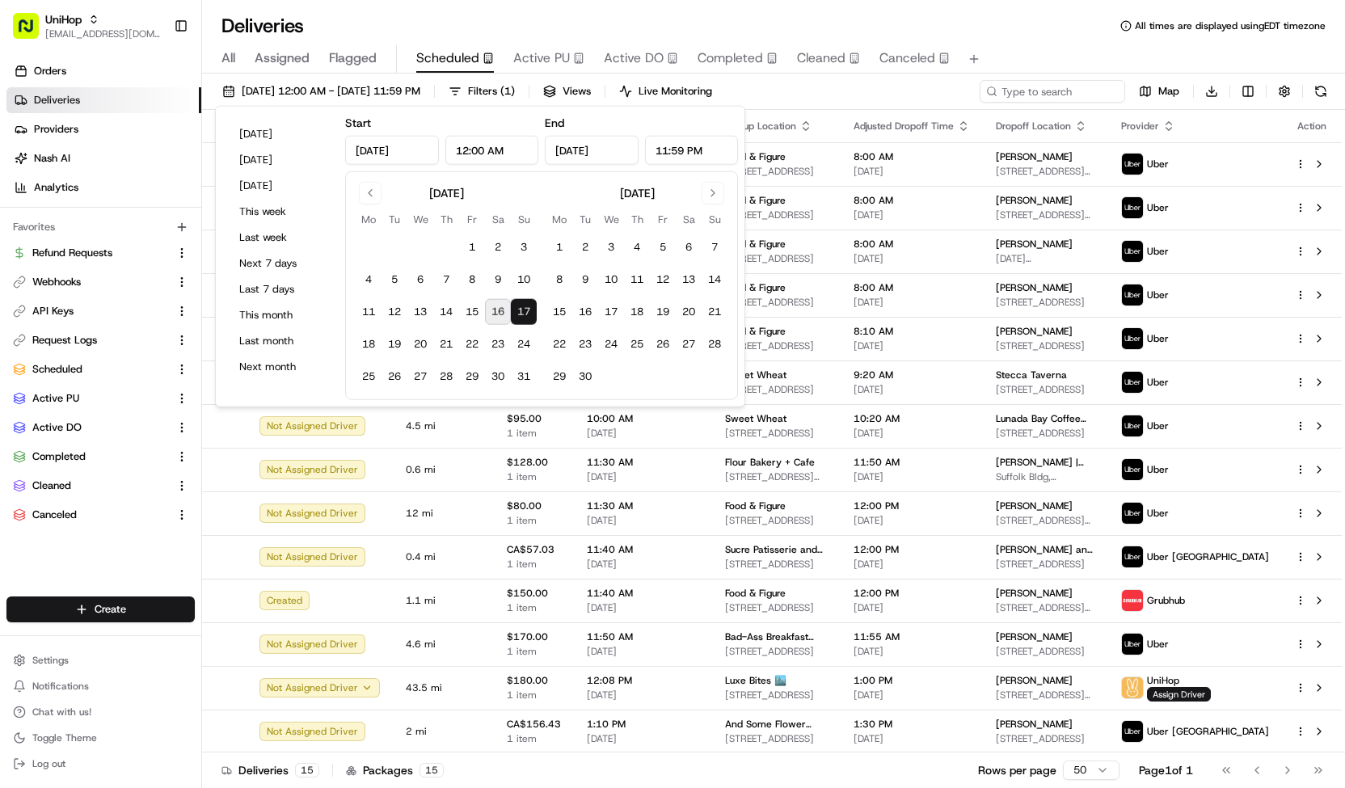
click at [830, 88] on div "Aug 17 2025 12:00 AM - Aug 17 2025 11:59 PM Filters ( 1 ) Views Live Monitoring…" at bounding box center [773, 95] width 1143 height 30
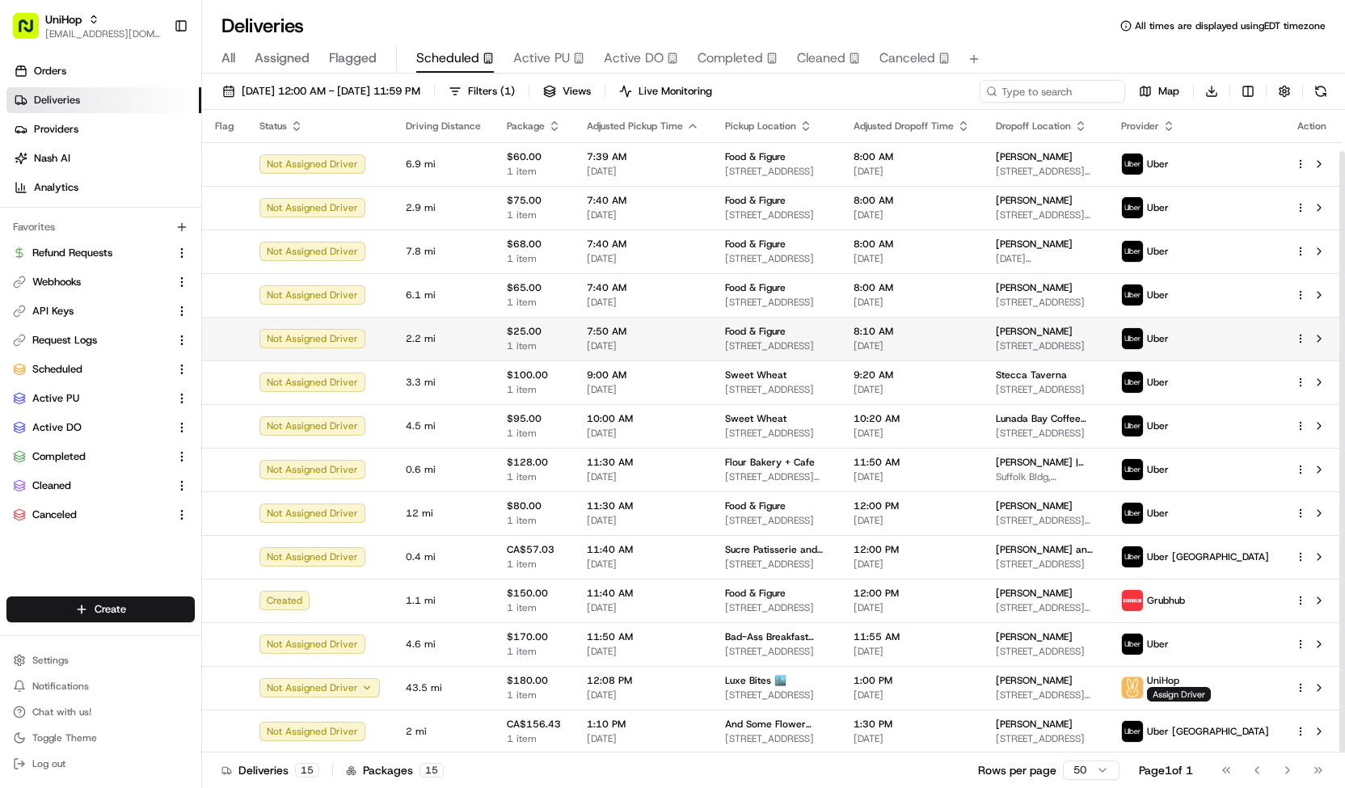
scroll to position [44, 0]
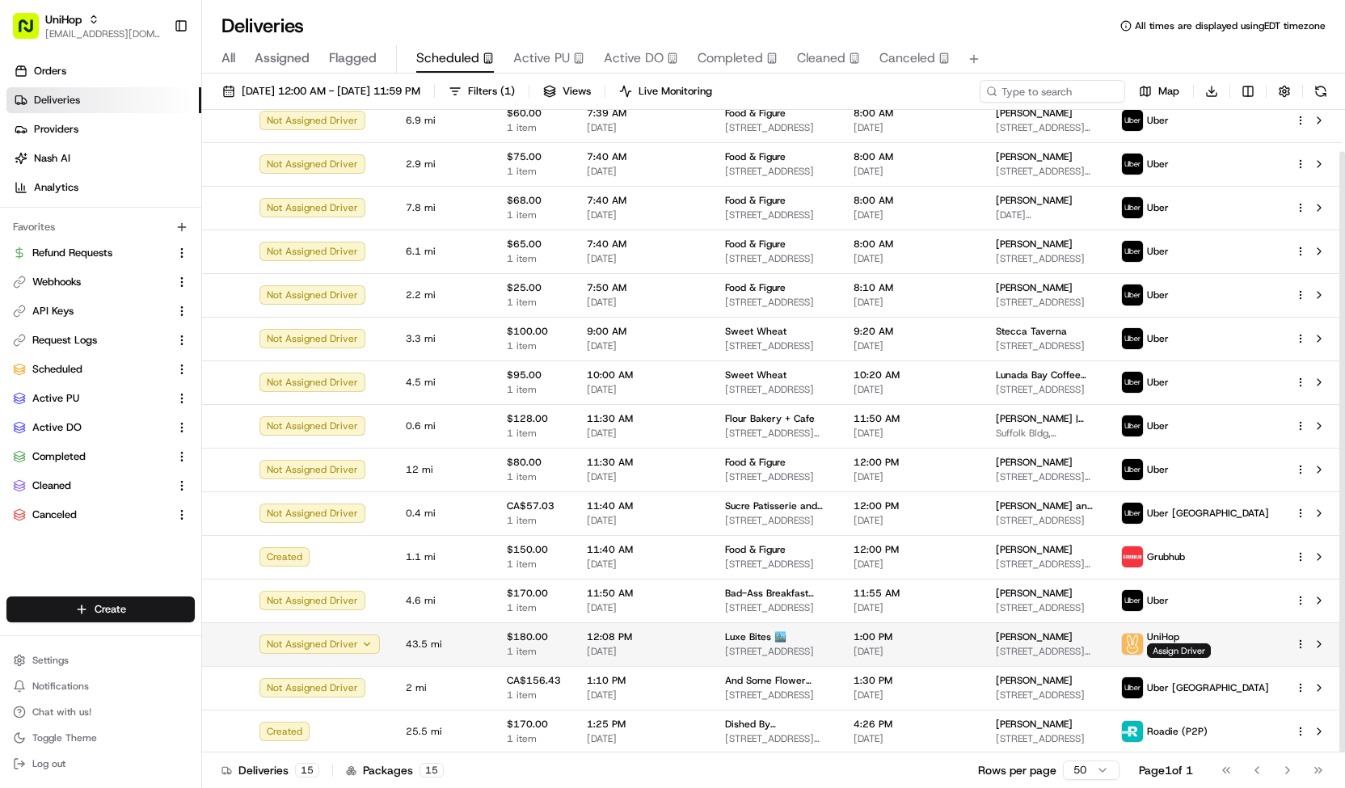
click at [1301, 638] on html "UniHop contact@unihop.app Toggle Sidebar Orders Deliveries Providers Nash AI An…" at bounding box center [672, 394] width 1345 height 788
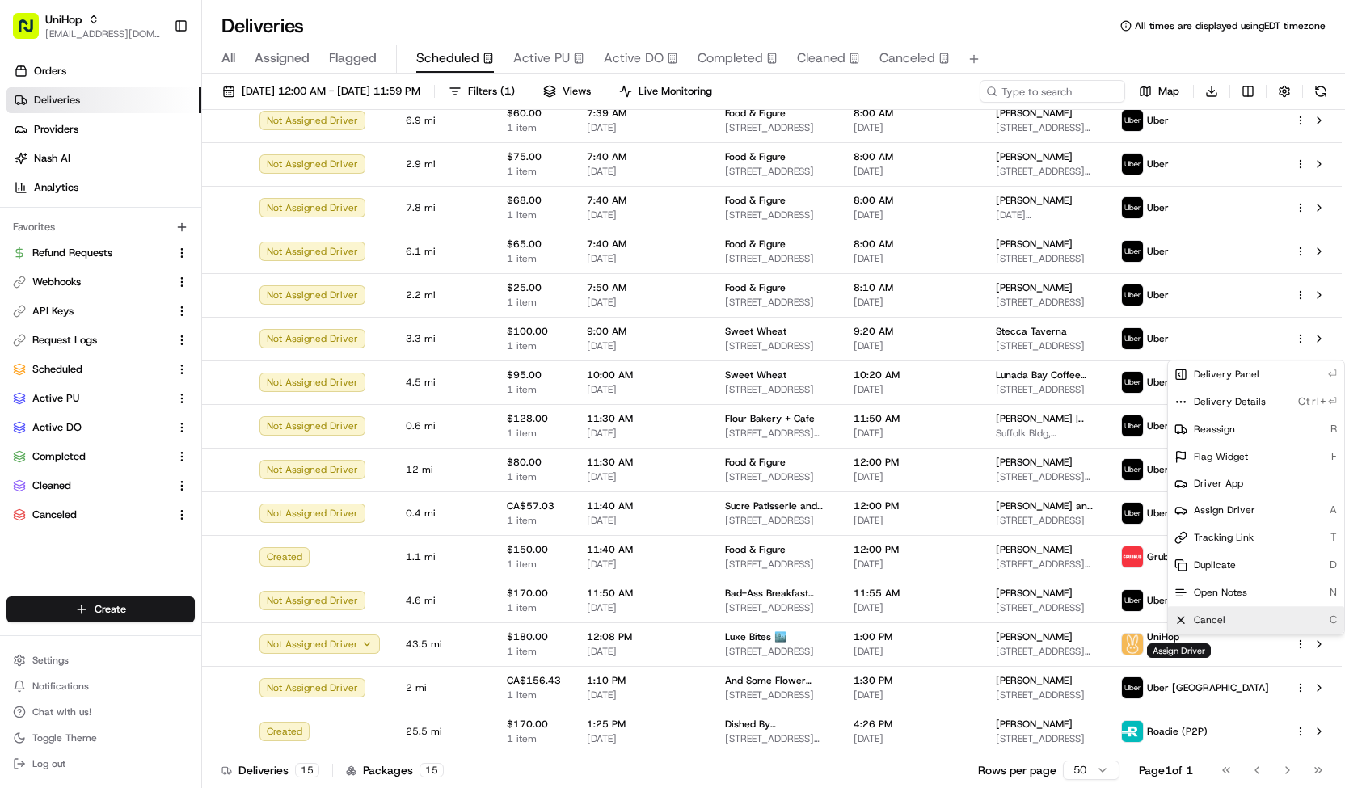
click at [1231, 621] on div "Cancel C" at bounding box center [1256, 619] width 176 height 27
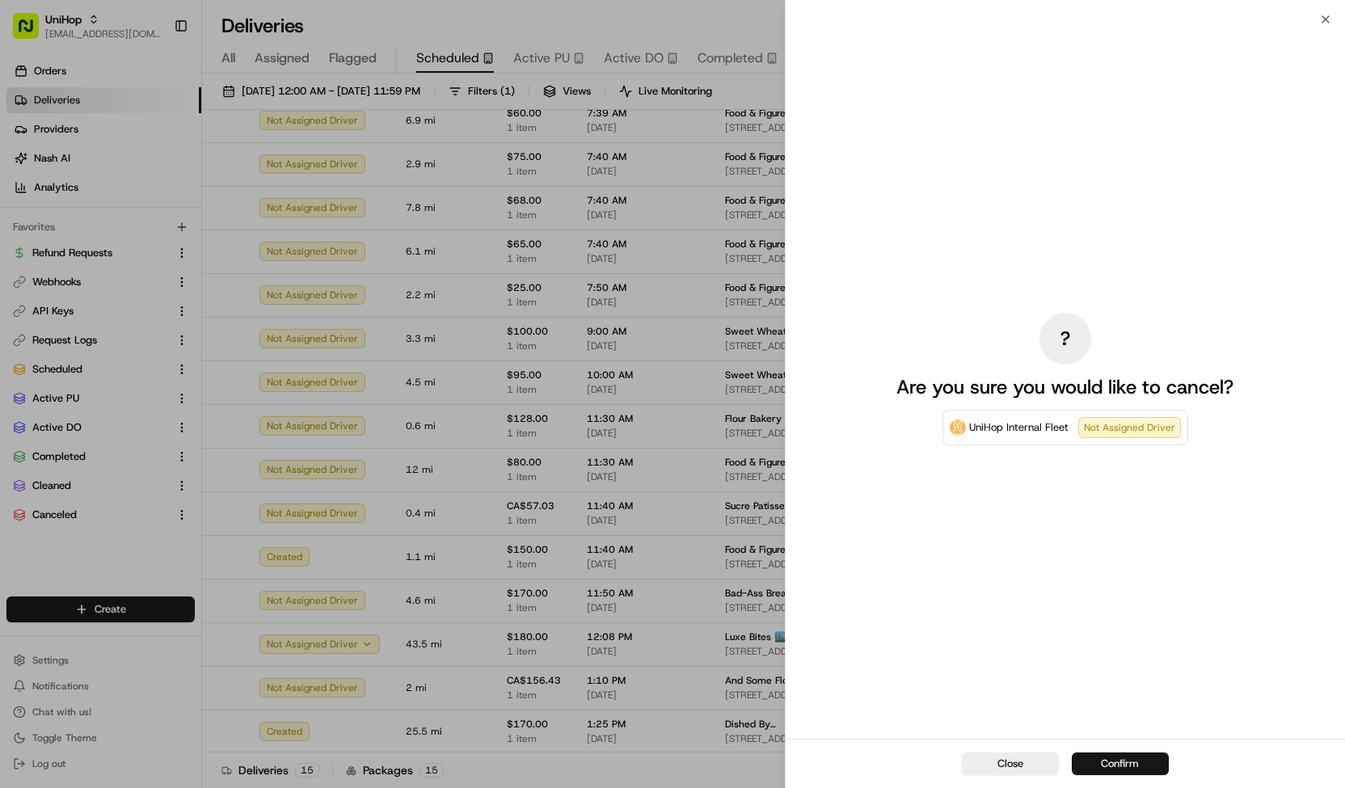
click at [1078, 760] on button "Confirm" at bounding box center [1119, 763] width 97 height 23
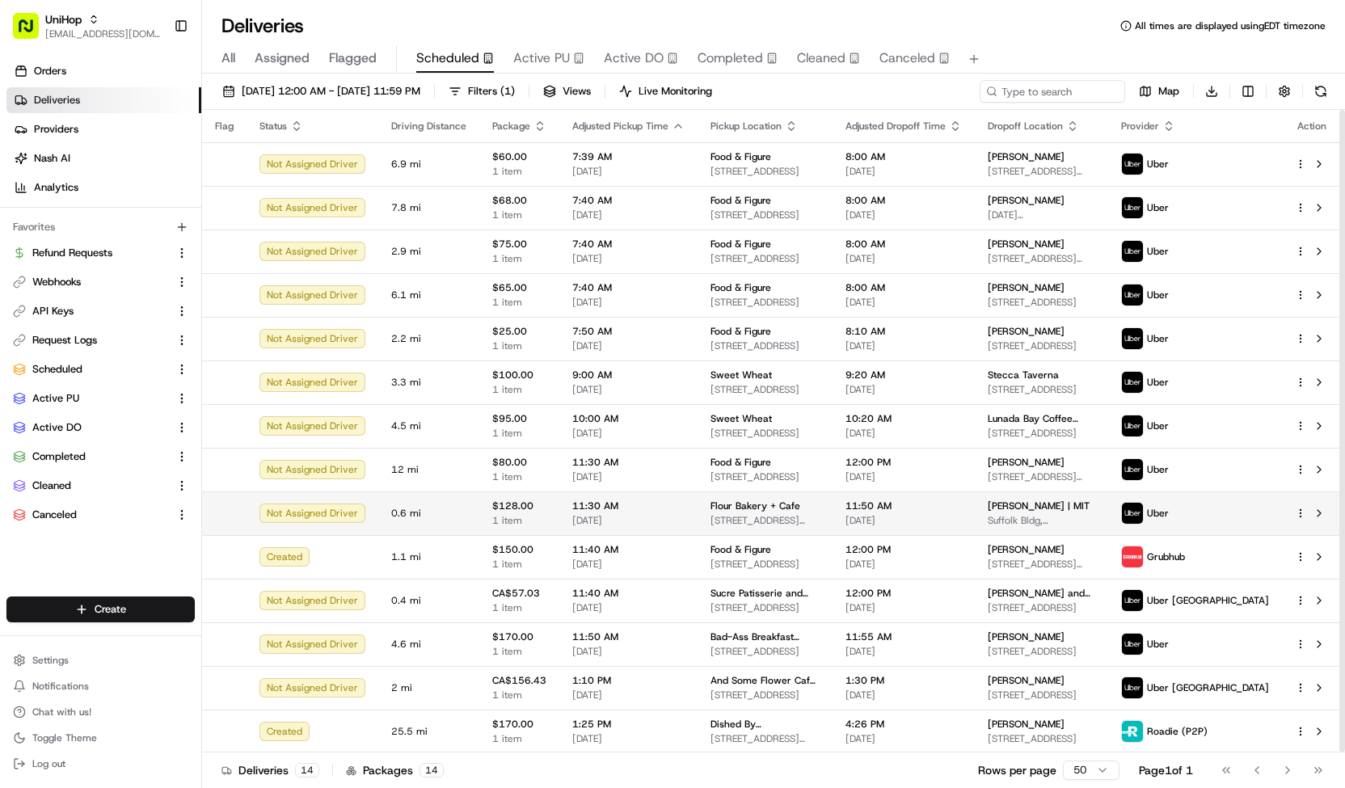
click at [751, 507] on span "Flour Bakery + Cafe" at bounding box center [755, 505] width 90 height 13
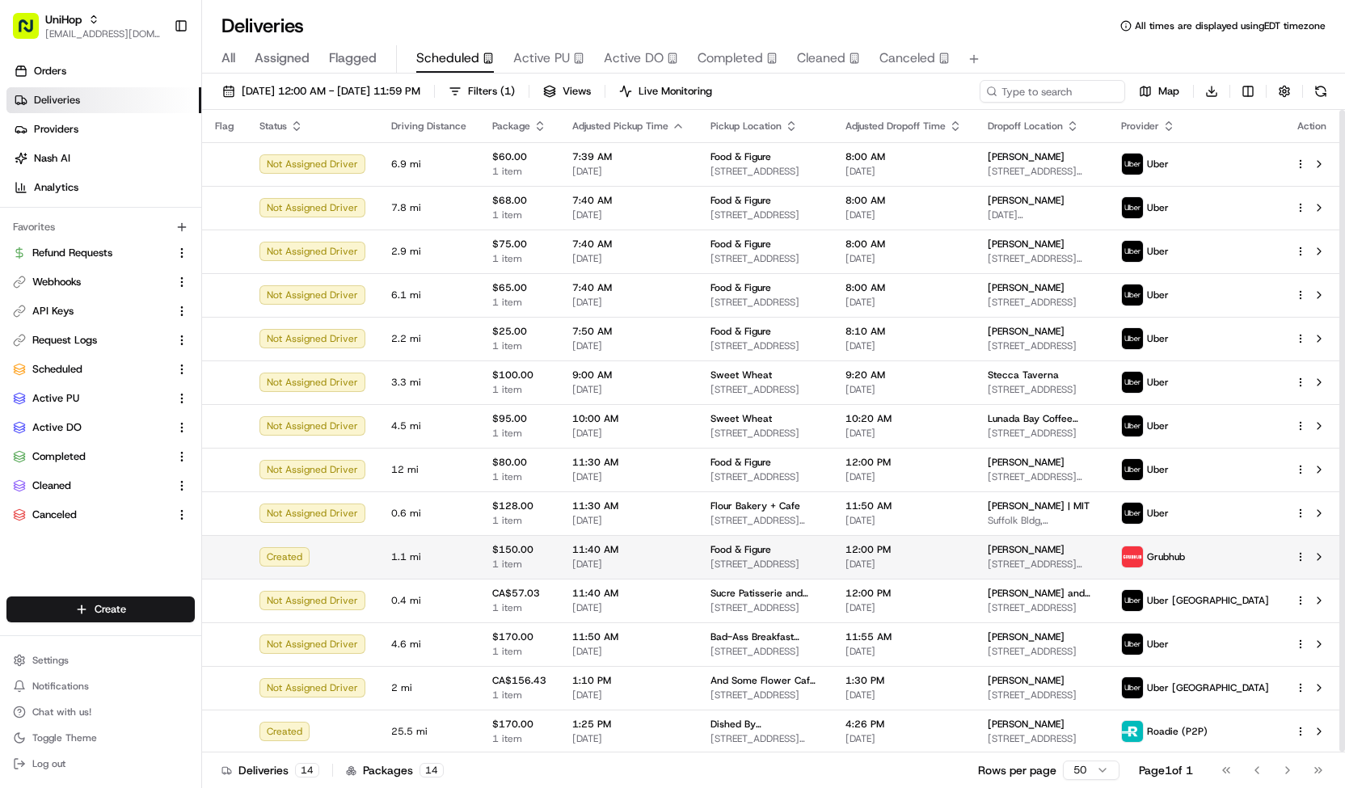
click at [856, 547] on td "12:00 PM Aug 17 2025" at bounding box center [903, 557] width 142 height 44
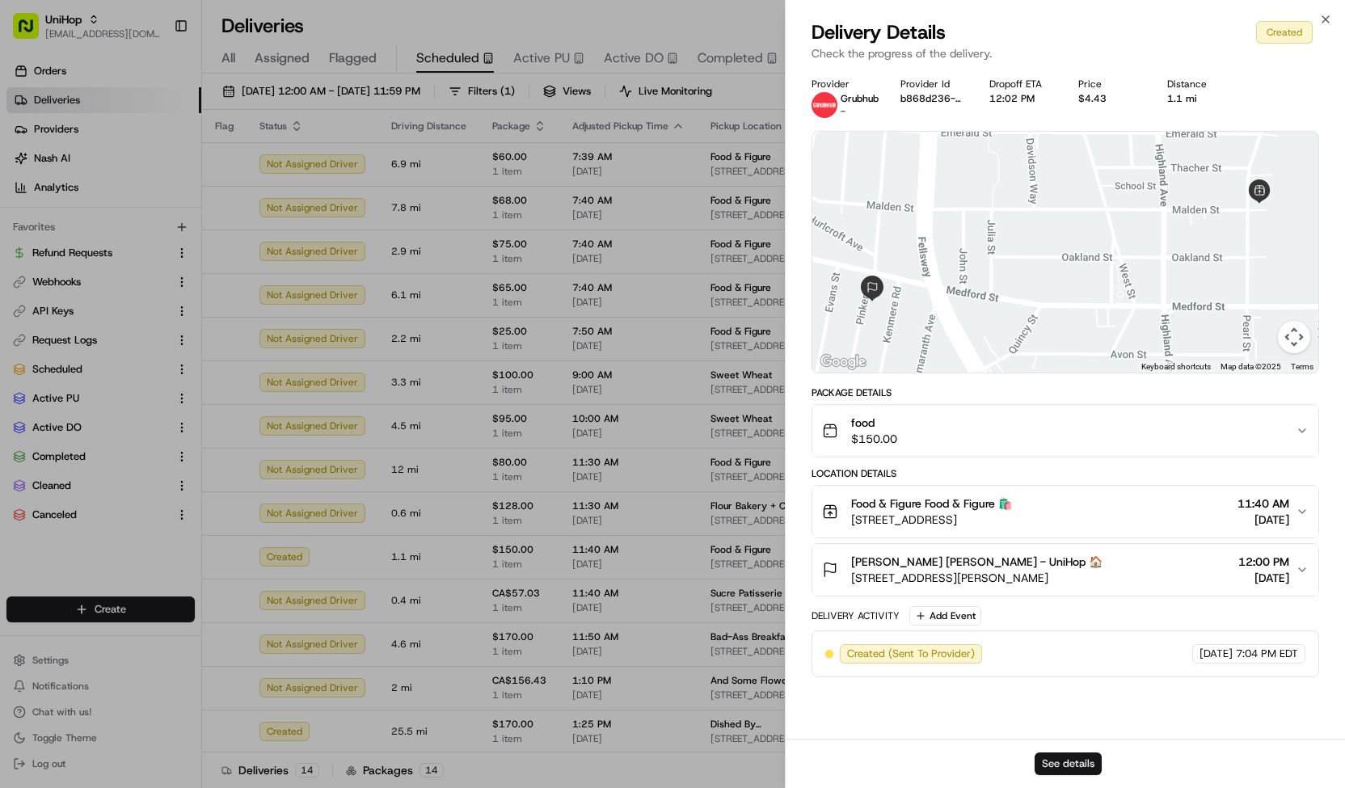
click at [1065, 764] on button "See details" at bounding box center [1067, 763] width 67 height 23
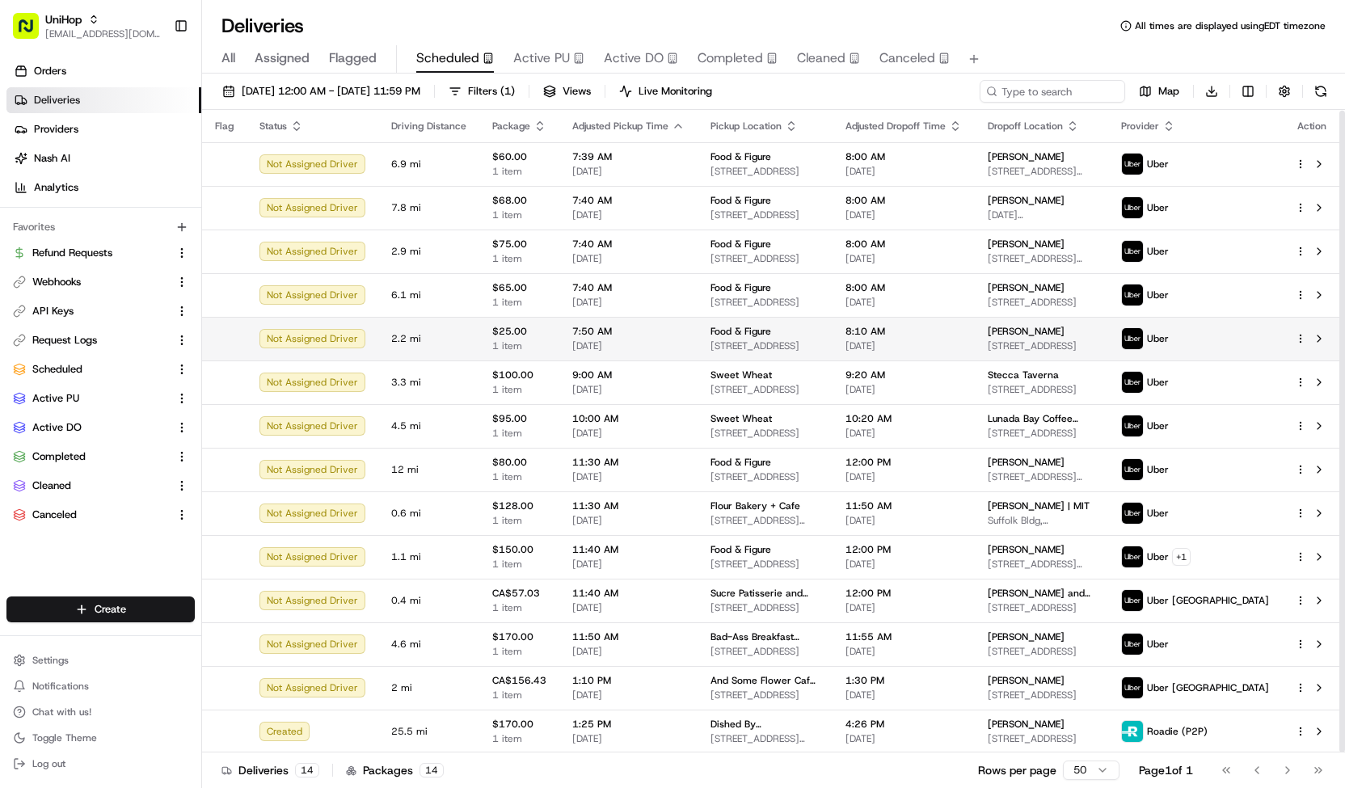
scroll to position [0, 0]
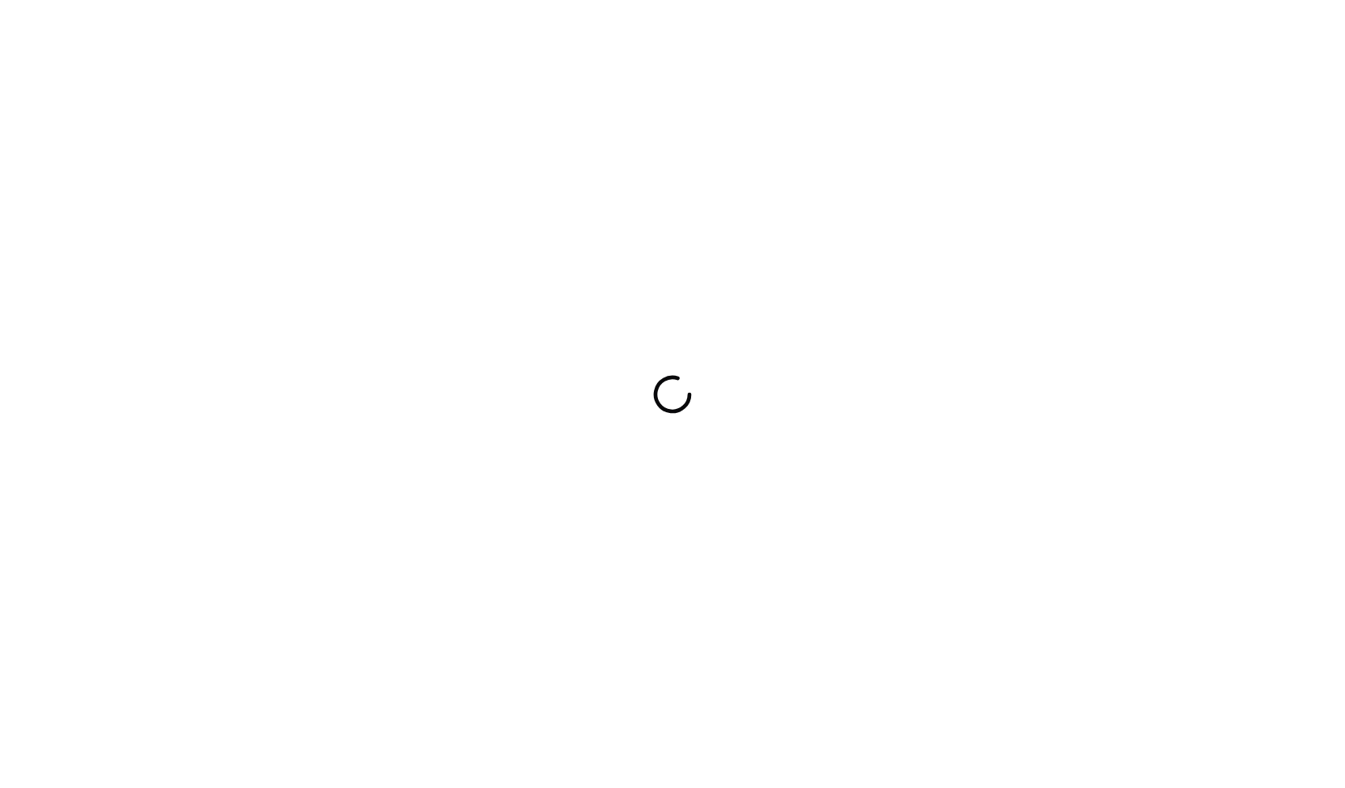
click at [978, 101] on div at bounding box center [672, 394] width 1345 height 788
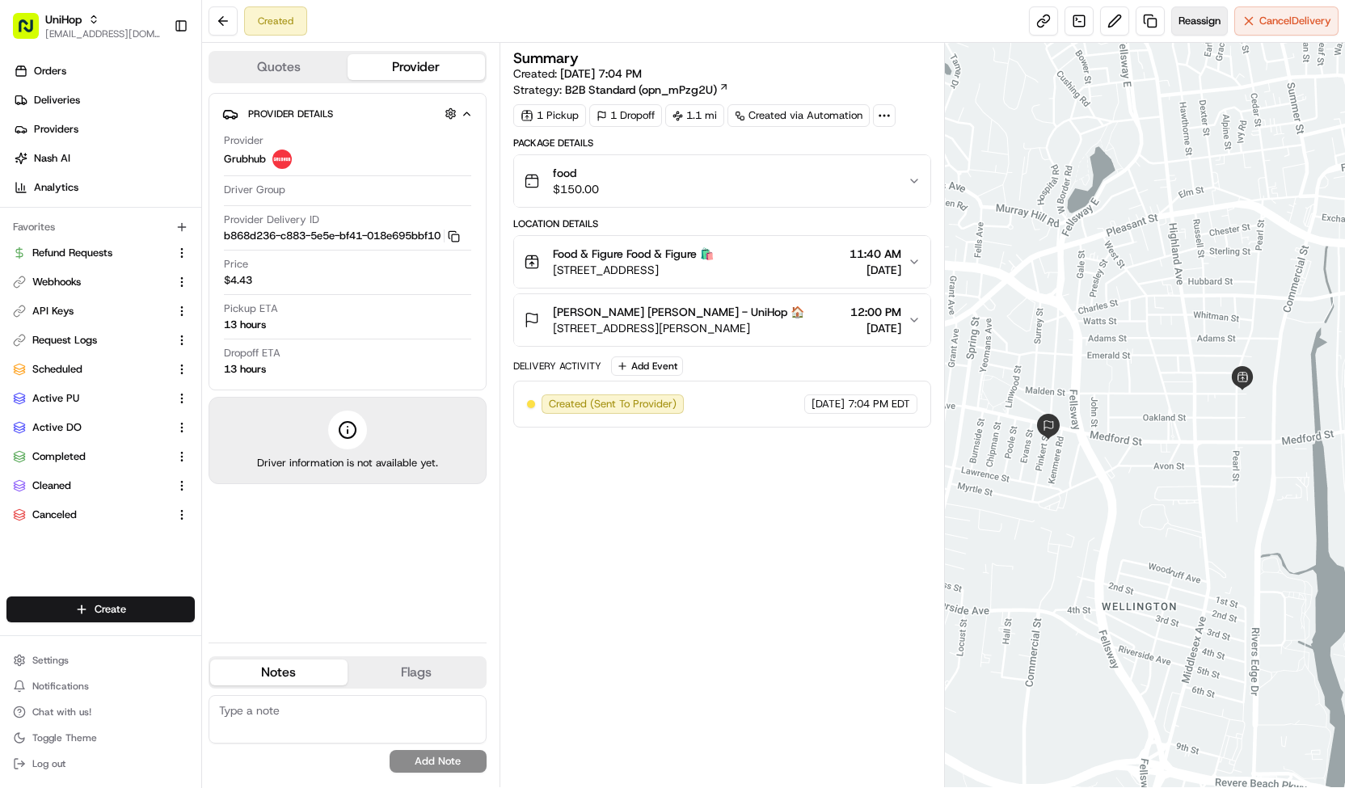
click at [1197, 27] on span "Reassign" at bounding box center [1199, 21] width 42 height 15
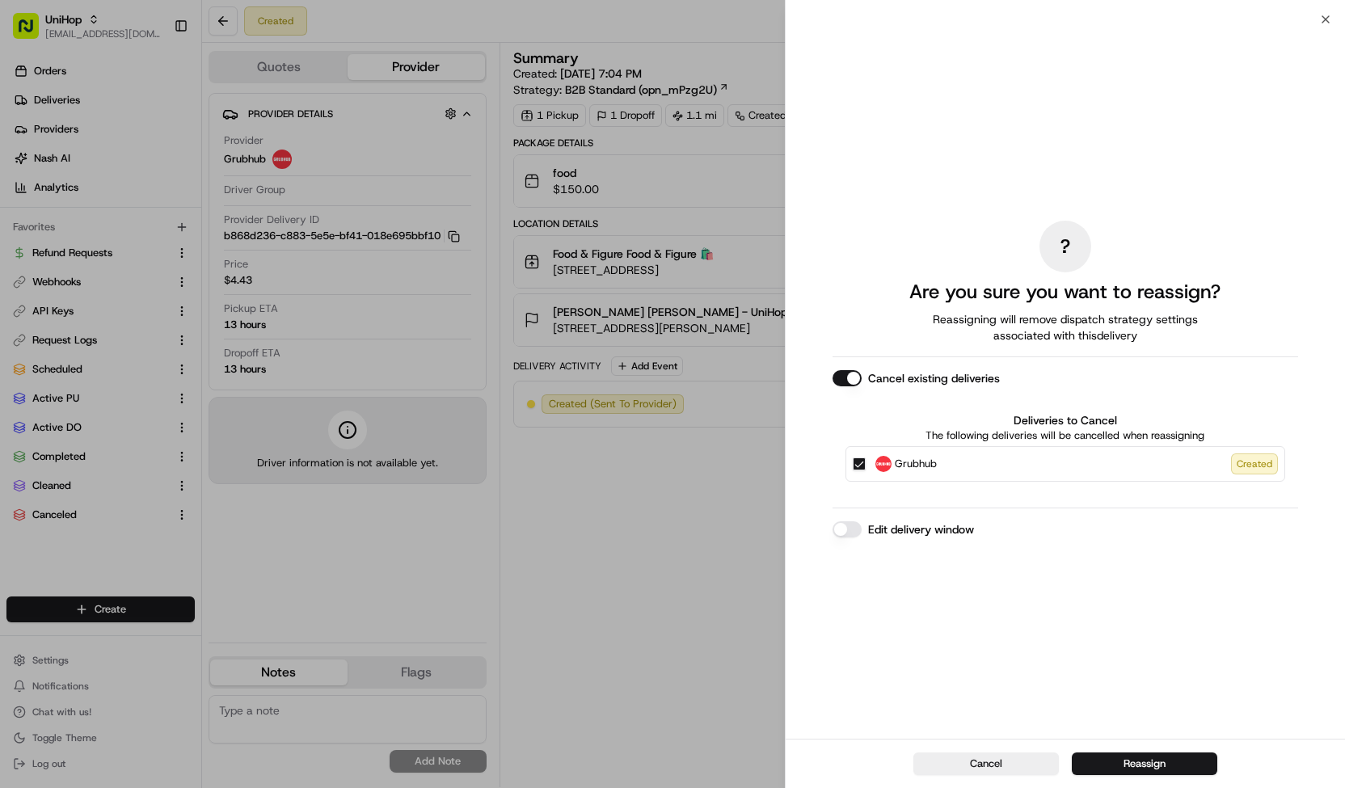
click at [908, 469] on span "Grubhub" at bounding box center [915, 464] width 42 height 16
click at [865, 469] on button "Grubhub Created" at bounding box center [858, 463] width 13 height 13
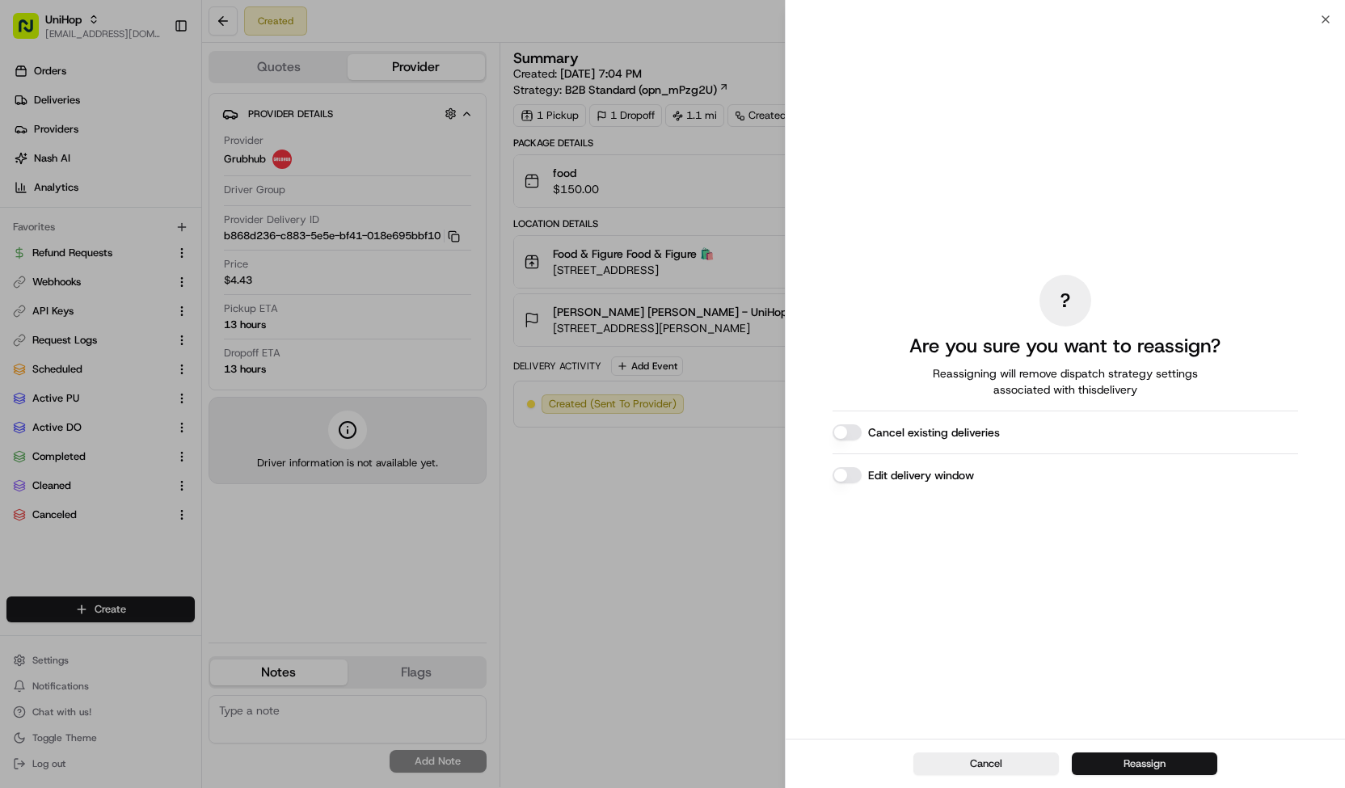
click at [1122, 764] on button "Reassign" at bounding box center [1143, 763] width 145 height 23
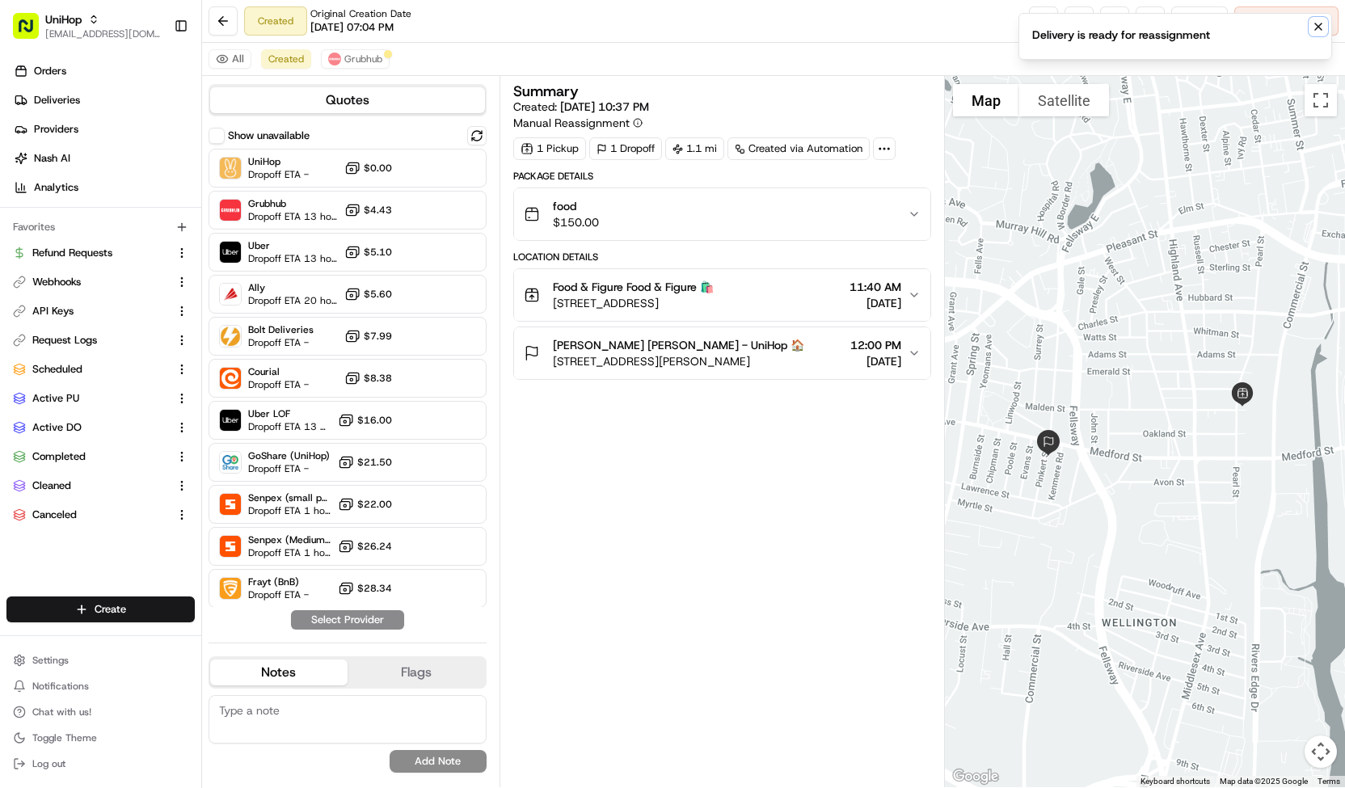
click at [1326, 25] on button "Notifications (F8)" at bounding box center [1317, 26] width 19 height 19
click at [1104, 15] on button at bounding box center [1114, 20] width 29 height 29
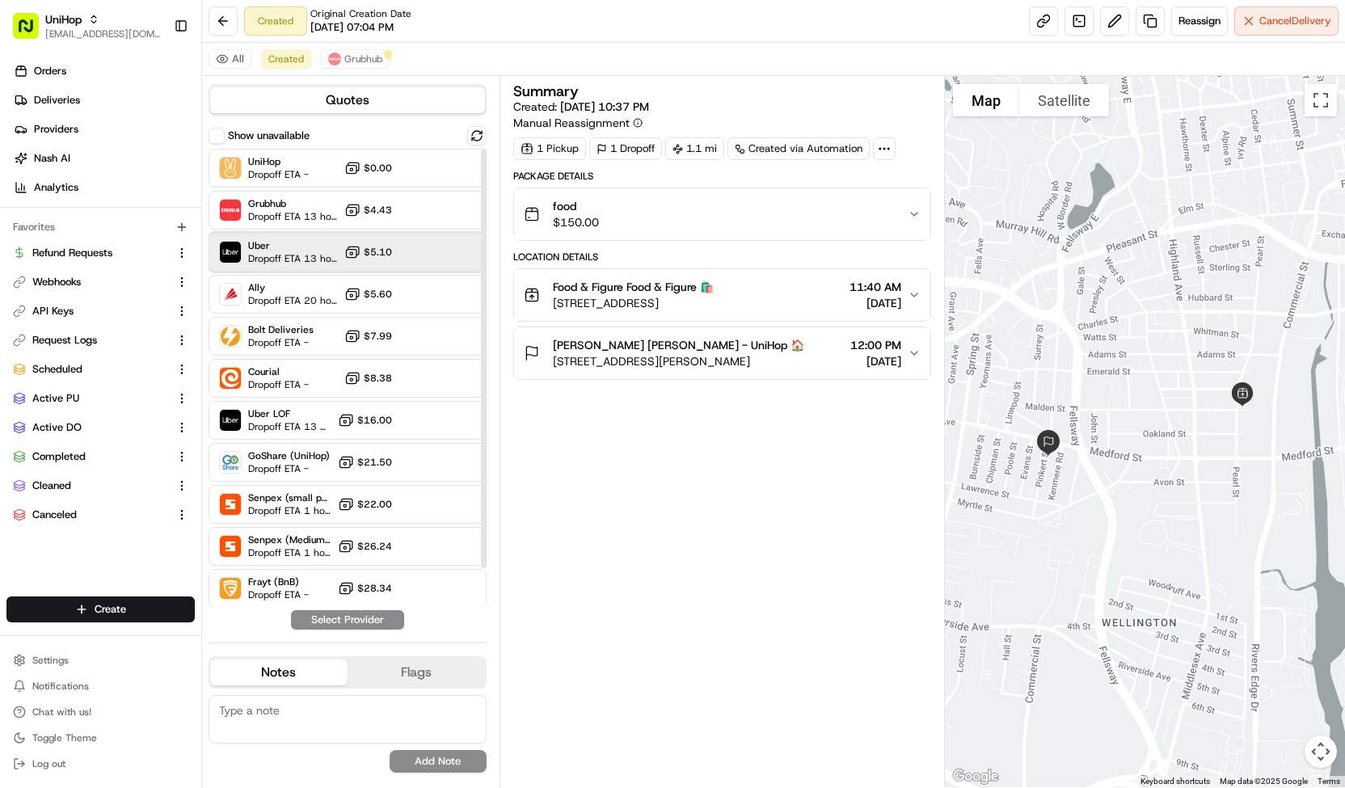
click at [433, 258] on div at bounding box center [436, 251] width 19 height 19
click at [397, 618] on button "Assign Provider" at bounding box center [347, 619] width 115 height 19
click at [359, 57] on span "Grubhub" at bounding box center [363, 59] width 38 height 13
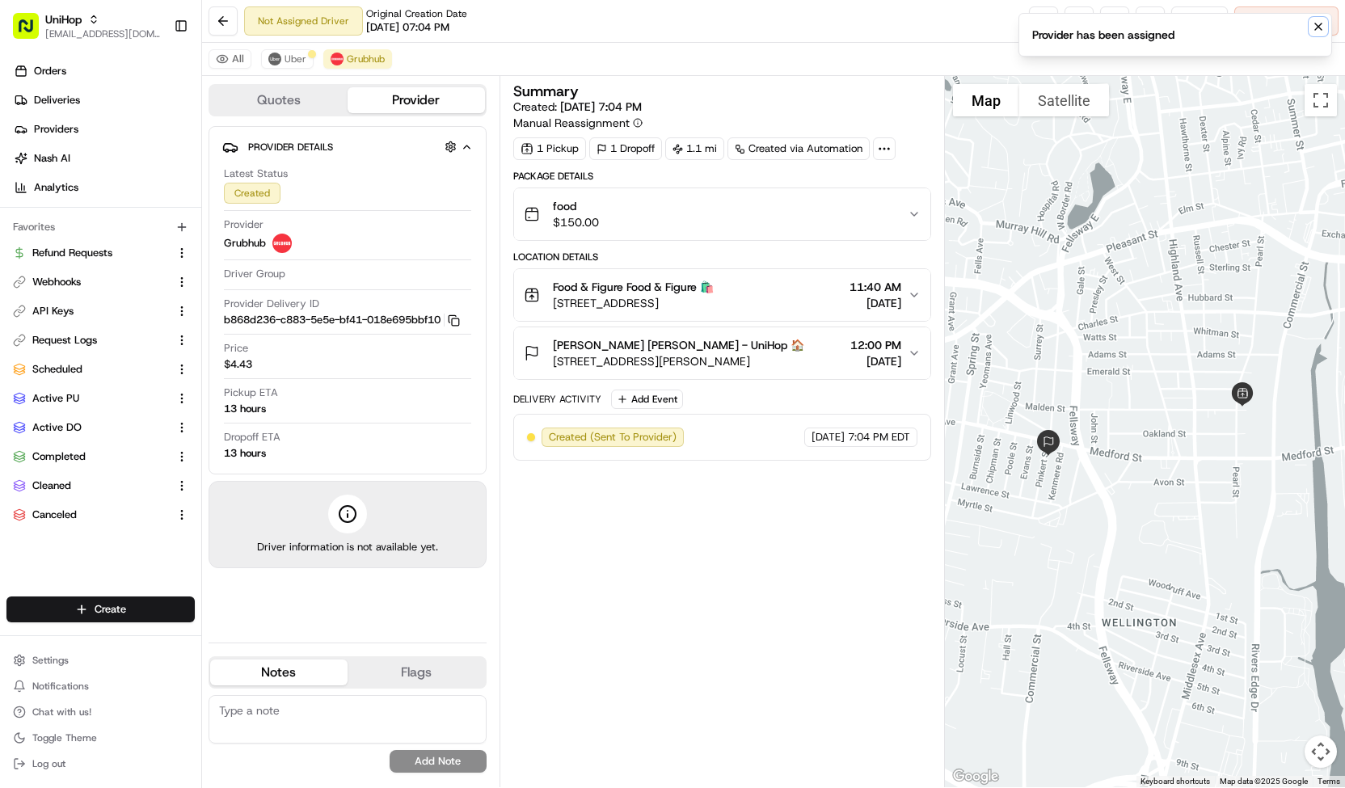
click at [1315, 23] on icon "Notifications (F8)" at bounding box center [1318, 26] width 6 height 6
click at [1315, 25] on span "Cancel Delivery" at bounding box center [1295, 21] width 72 height 15
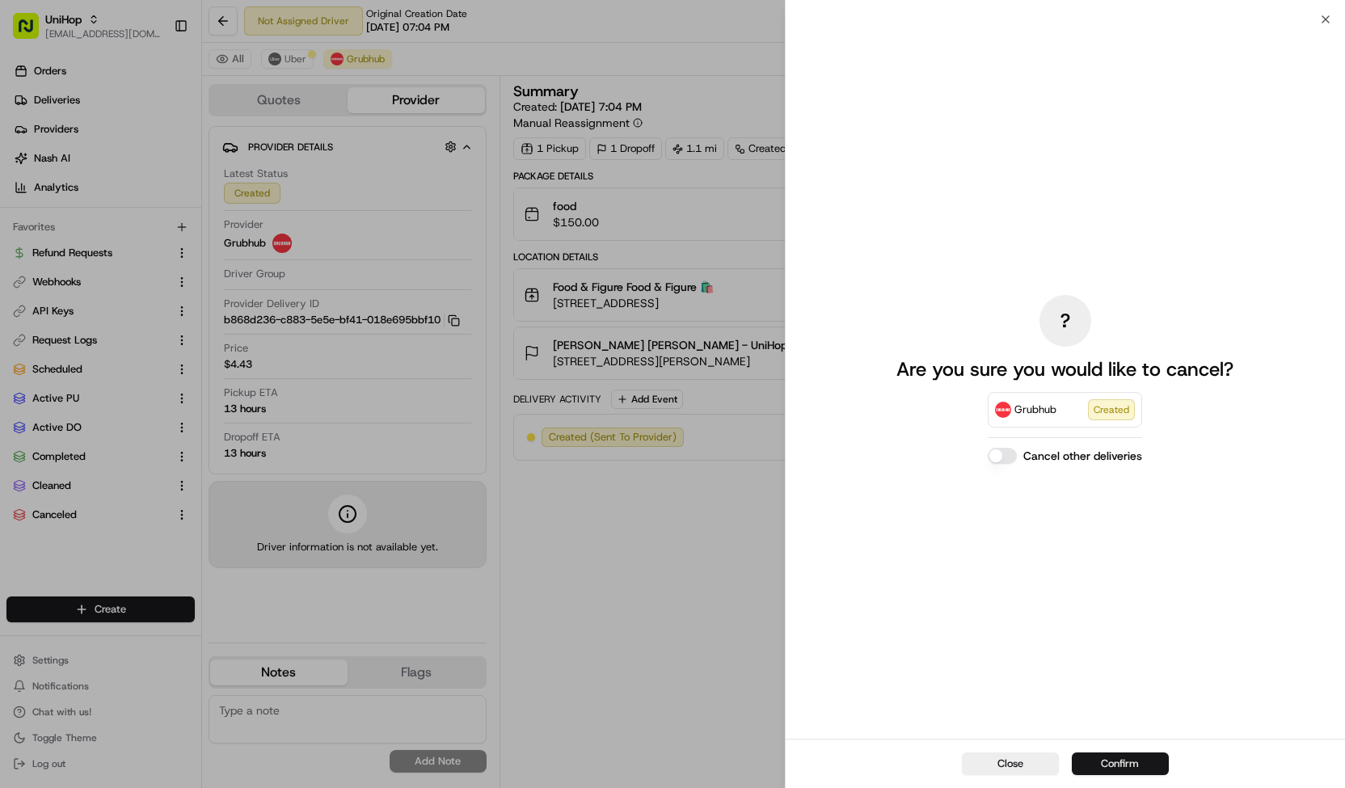
click at [1121, 763] on button "Confirm" at bounding box center [1119, 763] width 97 height 23
